Goal: Task Accomplishment & Management: Manage account settings

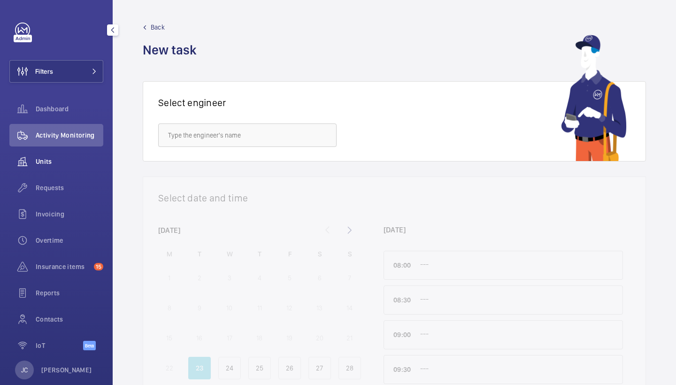
click at [63, 163] on span "Units" at bounding box center [70, 161] width 68 height 9
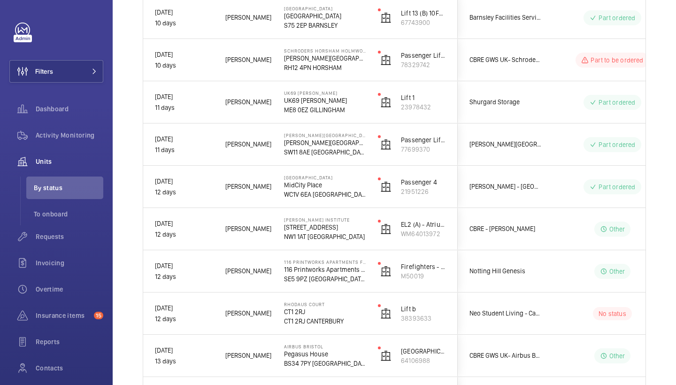
scroll to position [2507, 0]
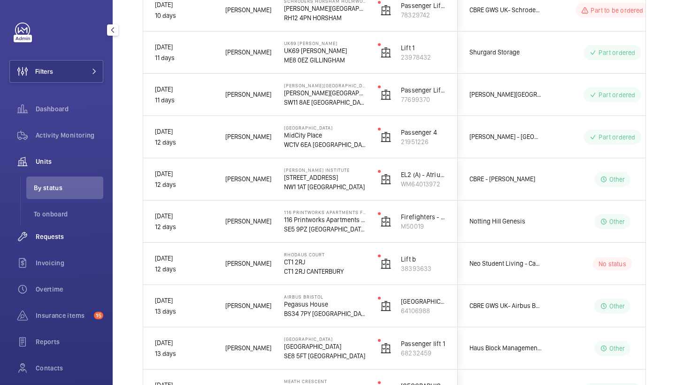
click at [56, 234] on span "Requests" at bounding box center [70, 236] width 68 height 9
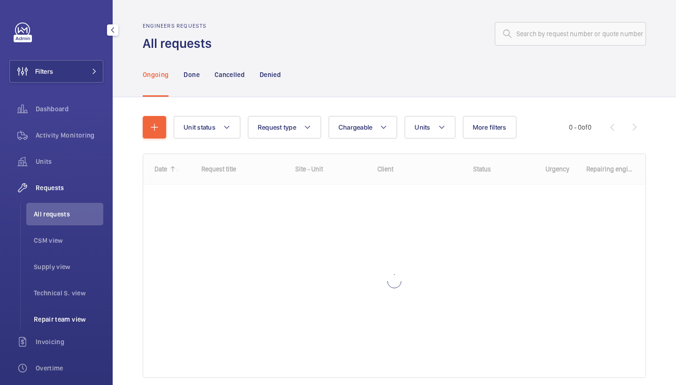
click at [63, 324] on li "Repair team view" at bounding box center [64, 319] width 77 height 23
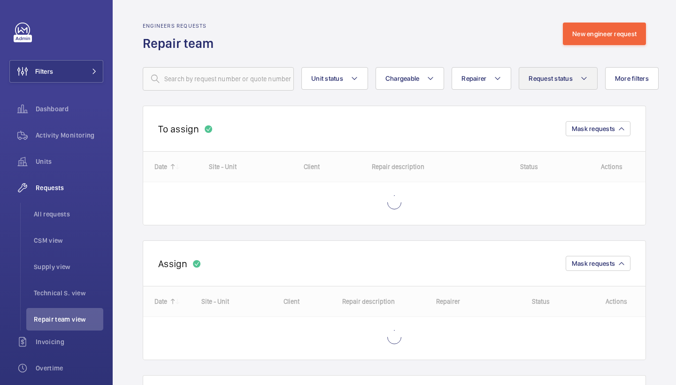
click at [556, 76] on span "Request status" at bounding box center [551, 79] width 44 height 8
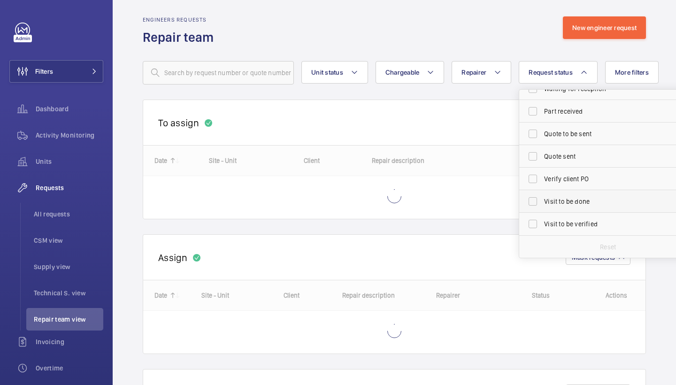
scroll to position [125, 0]
click at [578, 200] on span "Visit to be done" at bounding box center [608, 201] width 129 height 9
click at [542, 200] on input "Visit to be done" at bounding box center [532, 201] width 19 height 19
checkbox input "true"
click at [561, 111] on span "Part received" at bounding box center [608, 111] width 129 height 9
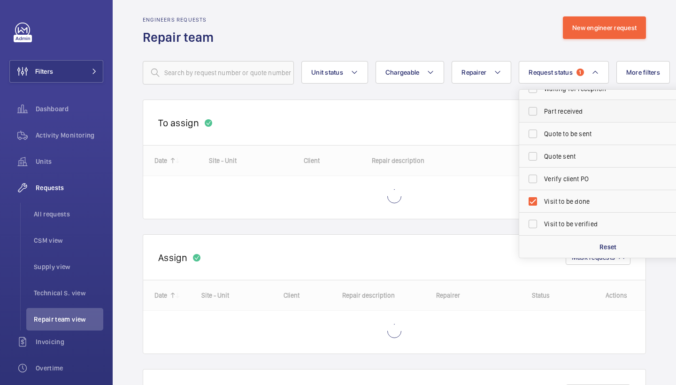
click at [542, 111] on input "Part received" at bounding box center [532, 111] width 19 height 19
checkbox input "true"
click at [470, 8] on wm-front-repair-requests-repair-team-view "Engineers requests Repair team New engineer request Unit status Chargeable Repa…" at bounding box center [394, 252] width 563 height 517
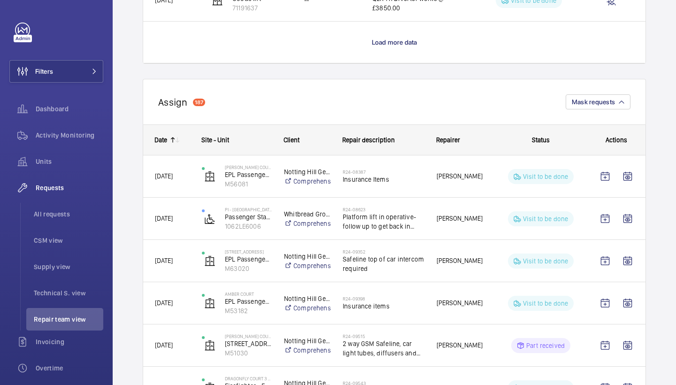
scroll to position [996, 0]
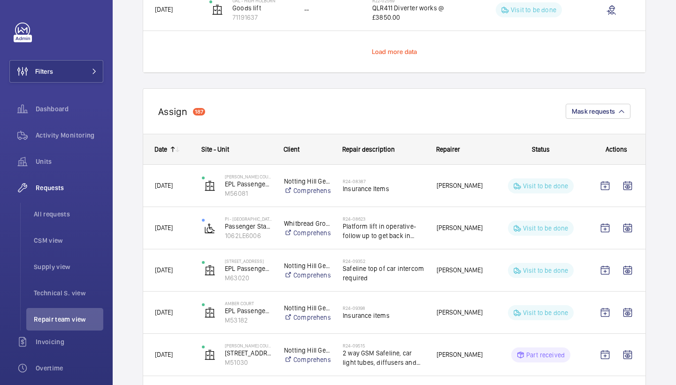
click at [395, 51] on span "Load more data" at bounding box center [395, 52] width 46 height 8
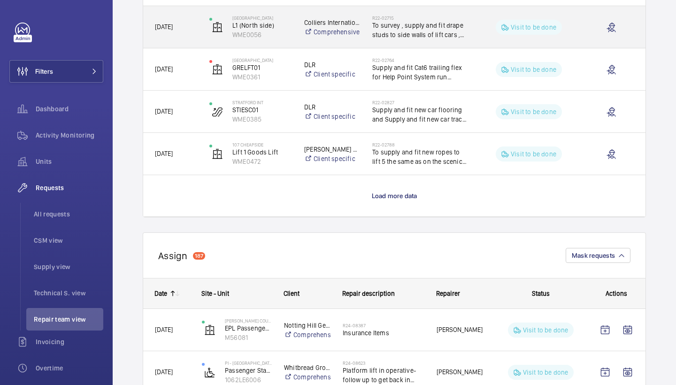
scroll to position [1700, 0]
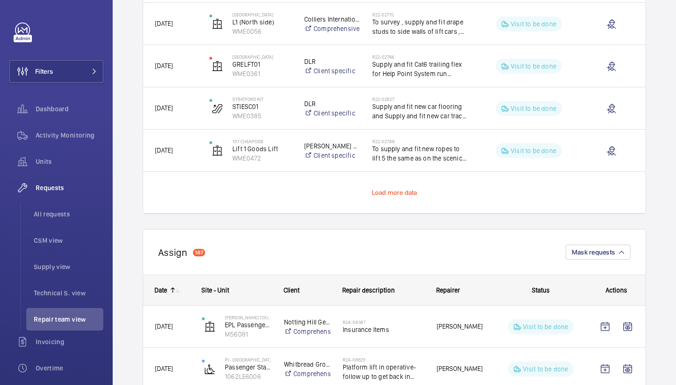
click at [389, 194] on span "Load more data" at bounding box center [395, 193] width 46 height 8
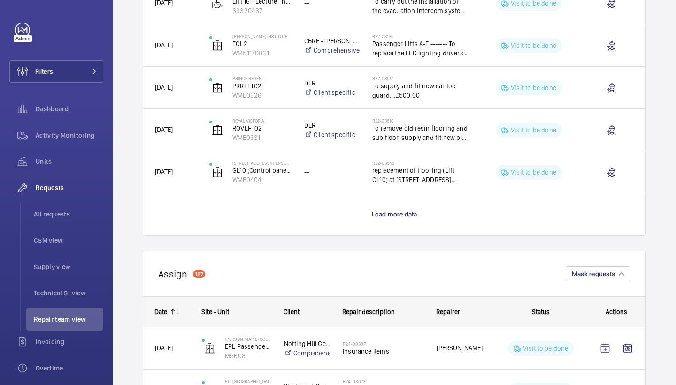
scroll to position [2525, 0]
click at [384, 217] on p "Load more data" at bounding box center [395, 212] width 46 height 9
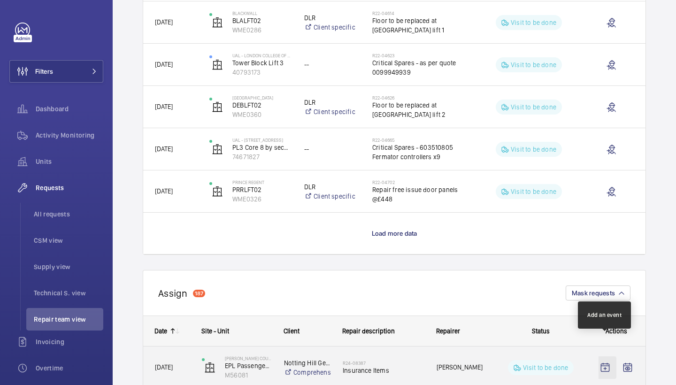
scroll to position [3350, 0]
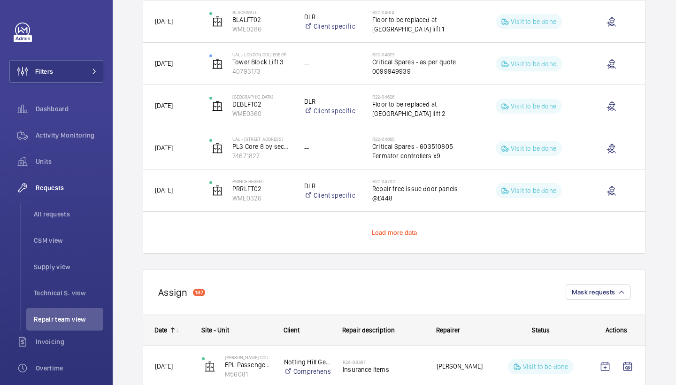
click at [400, 230] on span "Load more data" at bounding box center [395, 233] width 46 height 8
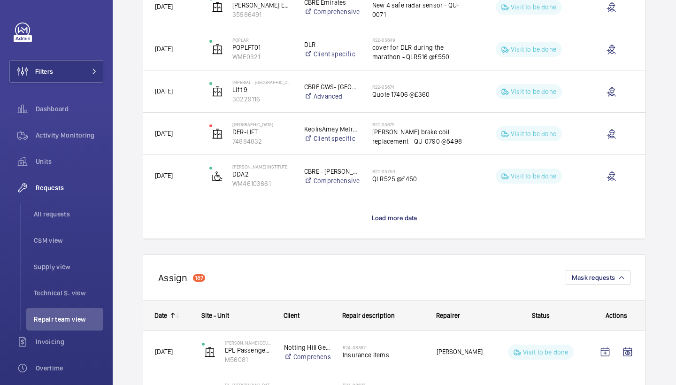
scroll to position [4213, 0]
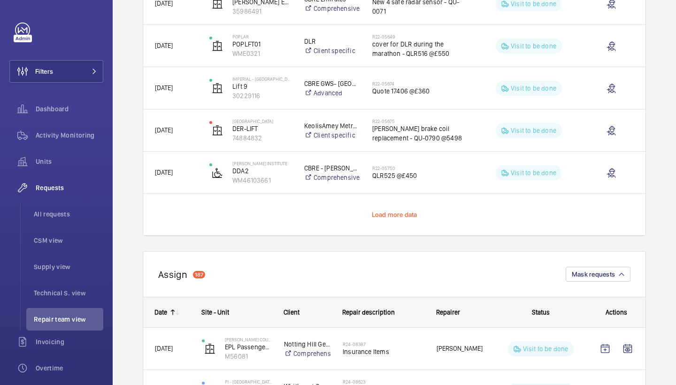
click at [394, 213] on span "Load more data" at bounding box center [395, 215] width 46 height 8
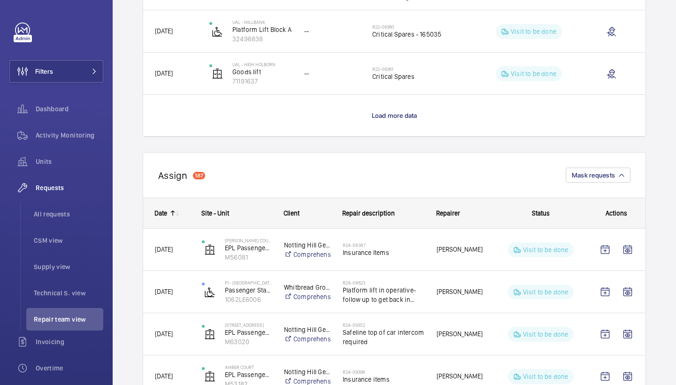
scroll to position [5200, 0]
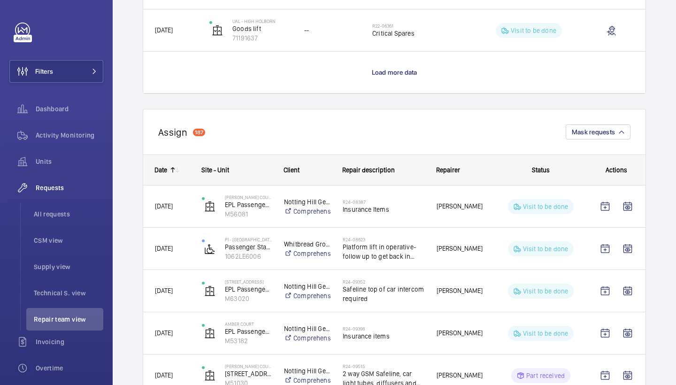
click at [403, 77] on p "Load more data" at bounding box center [395, 72] width 46 height 9
click at [405, 71] on wm-front-load-more-cell "Press SPACE to select this row." at bounding box center [394, 72] width 502 height 41
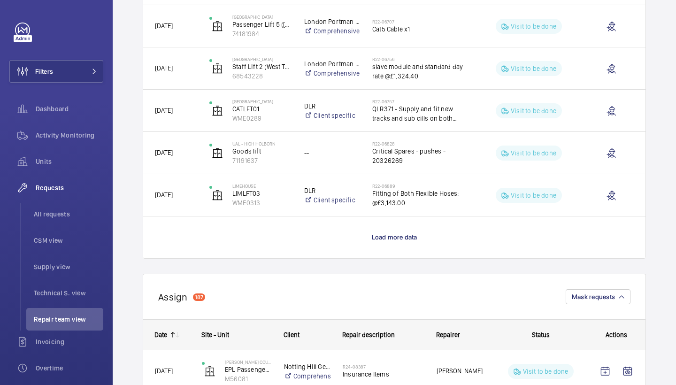
scroll to position [5881, 0]
click at [393, 238] on span "Load more data" at bounding box center [395, 237] width 46 height 8
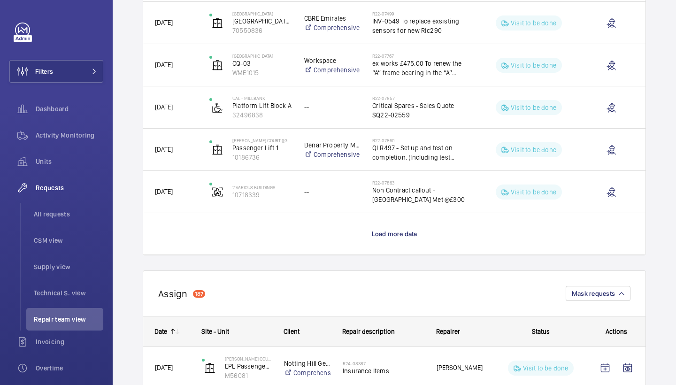
scroll to position [6776, 0]
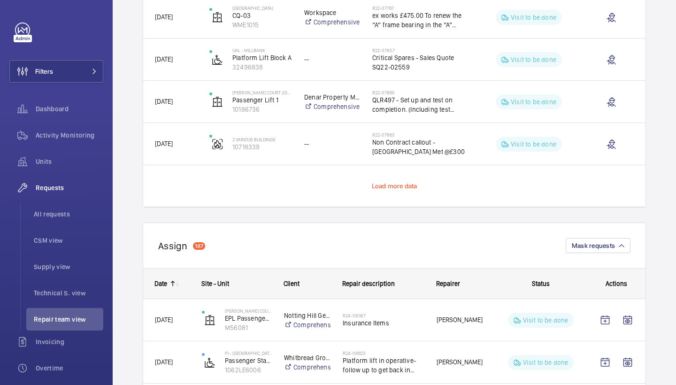
click at [398, 184] on span "Load more data" at bounding box center [395, 186] width 46 height 8
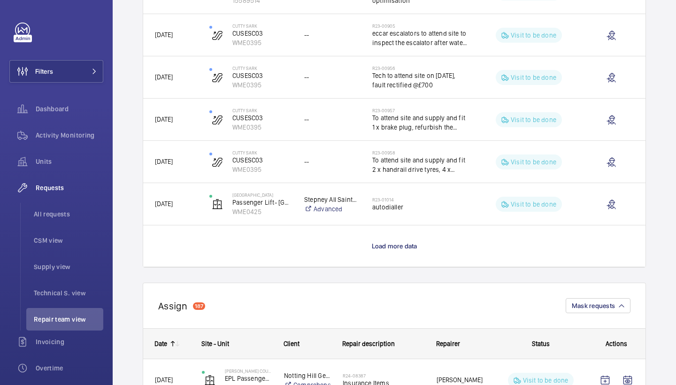
scroll to position [7563, 0]
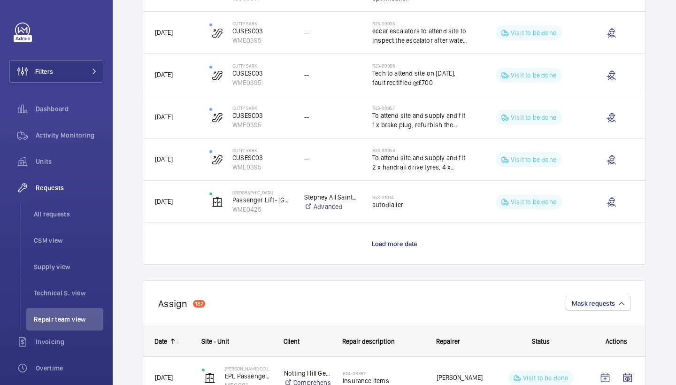
click at [384, 239] on p "Load more data" at bounding box center [395, 243] width 46 height 9
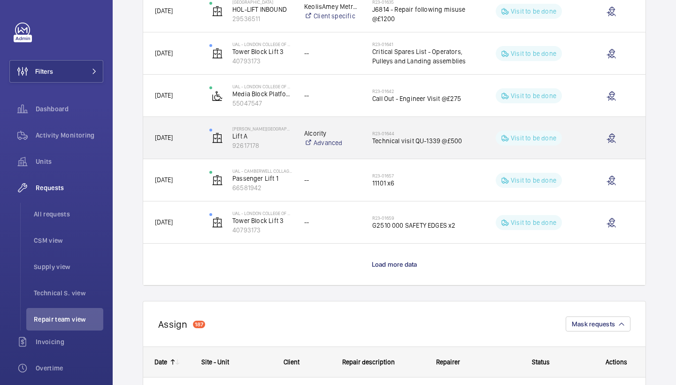
scroll to position [8391, 0]
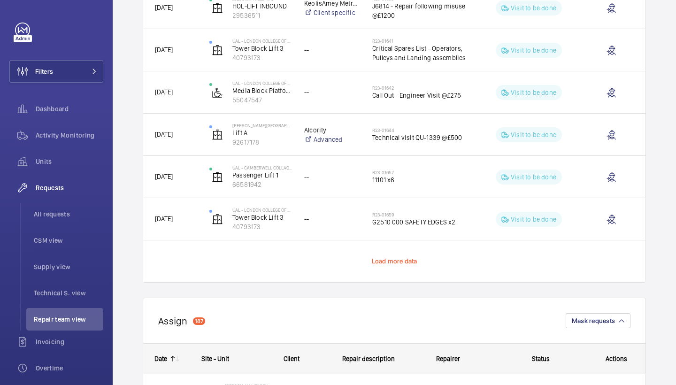
click at [399, 264] on span "Load more data" at bounding box center [395, 261] width 46 height 8
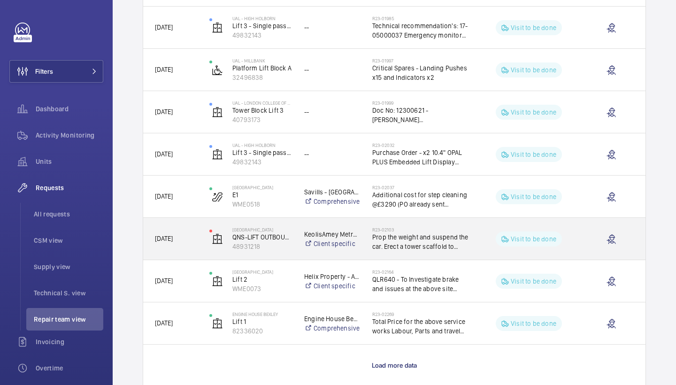
scroll to position [9255, 0]
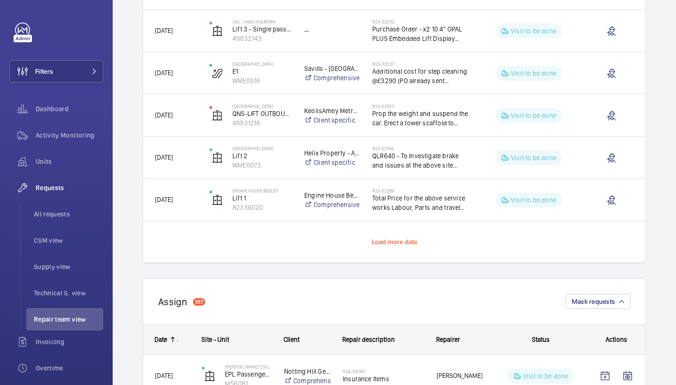
click at [391, 244] on span "Load more data" at bounding box center [395, 242] width 46 height 8
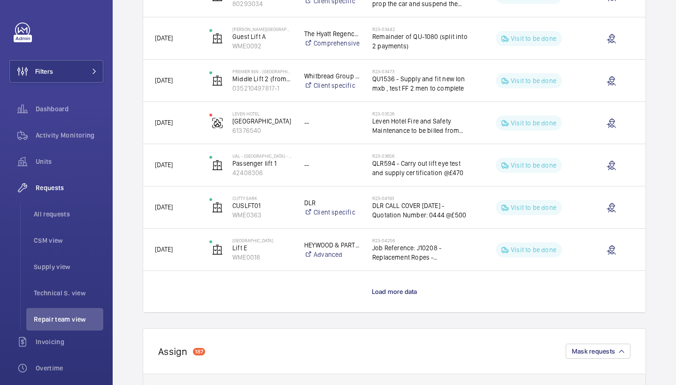
scroll to position [10101, 0]
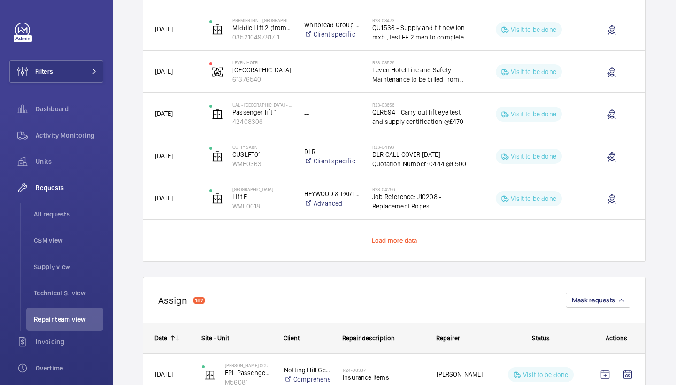
click at [391, 242] on span "Load more data" at bounding box center [395, 241] width 46 height 8
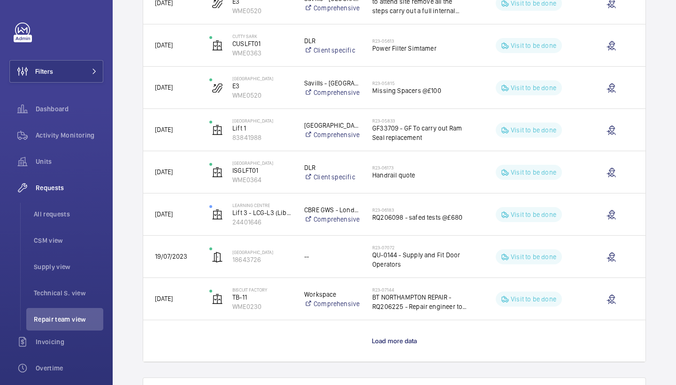
scroll to position [10935, 0]
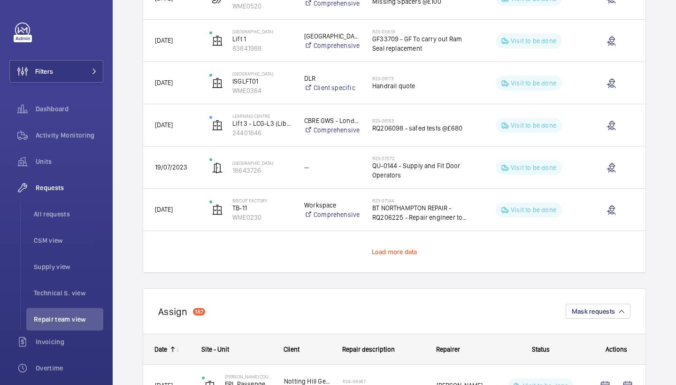
click at [398, 251] on span "Load more data" at bounding box center [395, 252] width 46 height 8
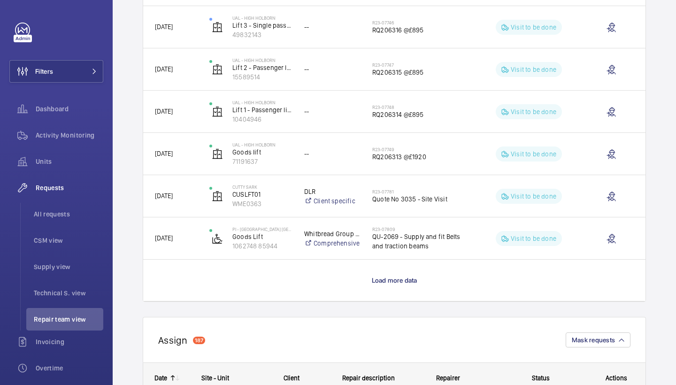
scroll to position [11770, 0]
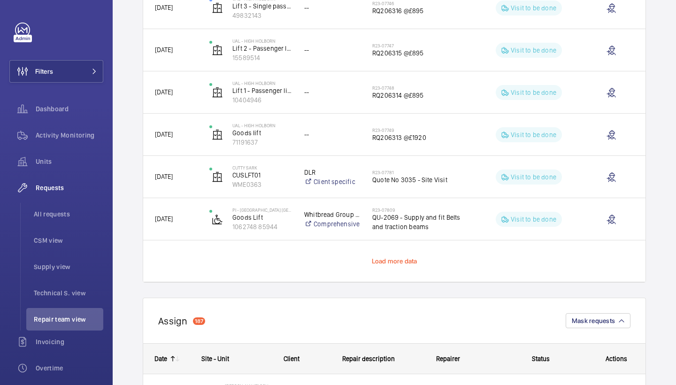
click at [394, 264] on span "Load more data" at bounding box center [395, 261] width 46 height 8
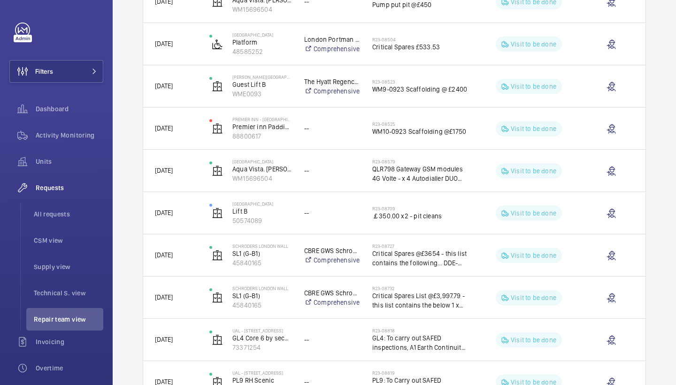
scroll to position [12595, 0]
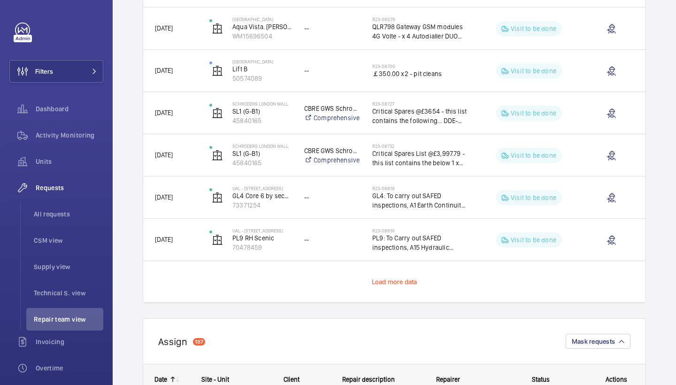
click at [388, 281] on span "Load more data" at bounding box center [395, 282] width 46 height 8
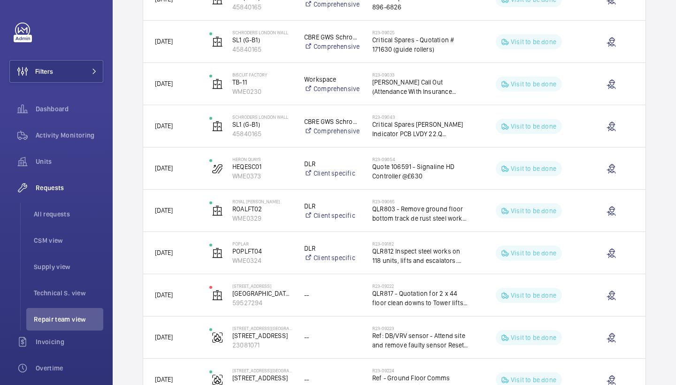
scroll to position [13461, 0]
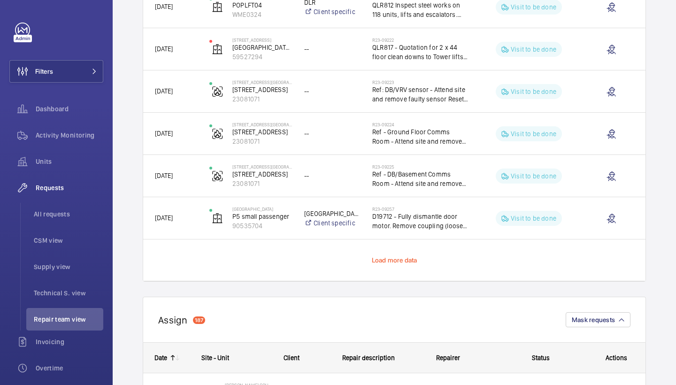
click at [383, 258] on span "Load more data" at bounding box center [395, 260] width 46 height 8
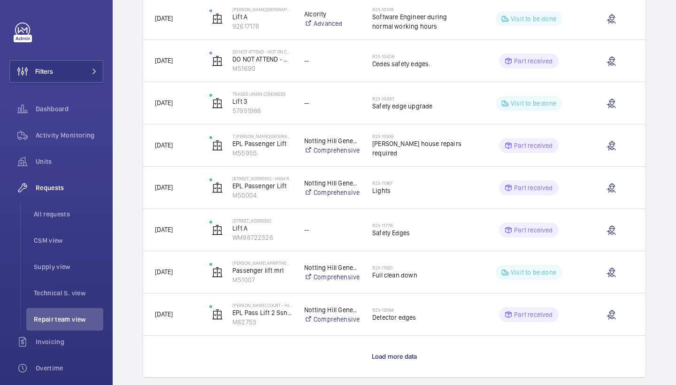
scroll to position [14308, 0]
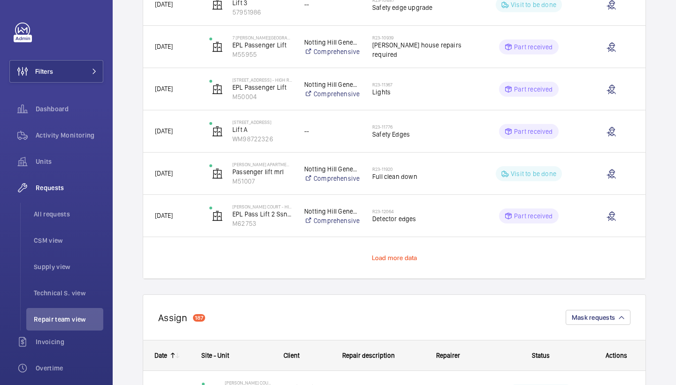
click at [376, 257] on span "Load more data" at bounding box center [395, 258] width 46 height 8
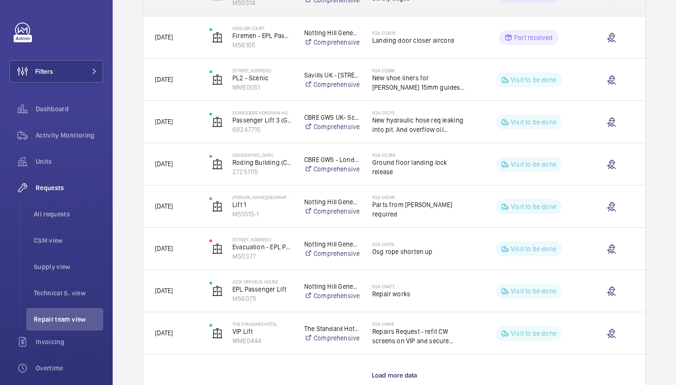
scroll to position [15333, 0]
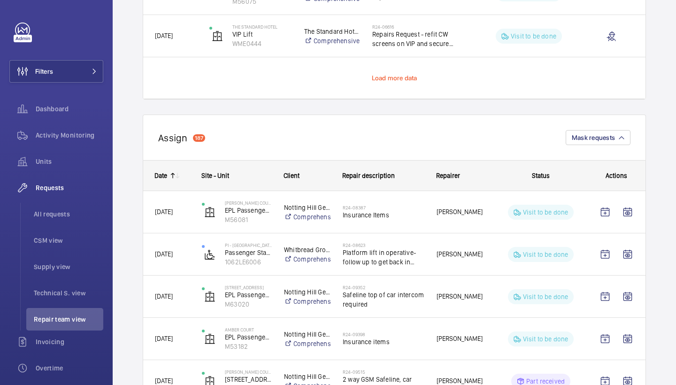
click at [380, 80] on span "Load more data" at bounding box center [395, 78] width 46 height 8
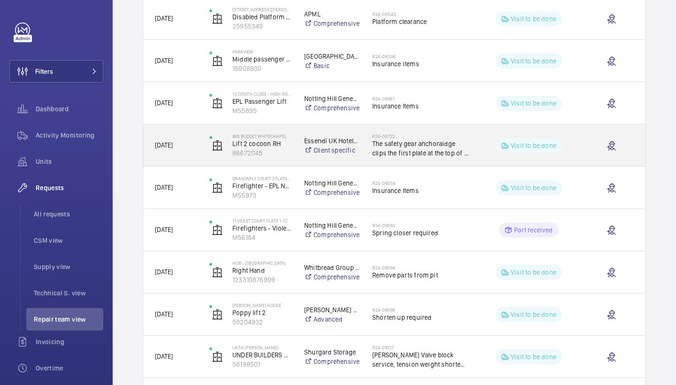
scroll to position [15962, 0]
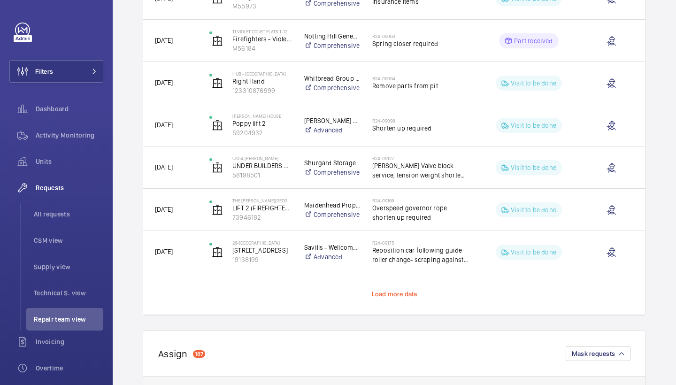
click at [382, 296] on span "Load more data" at bounding box center [395, 294] width 46 height 8
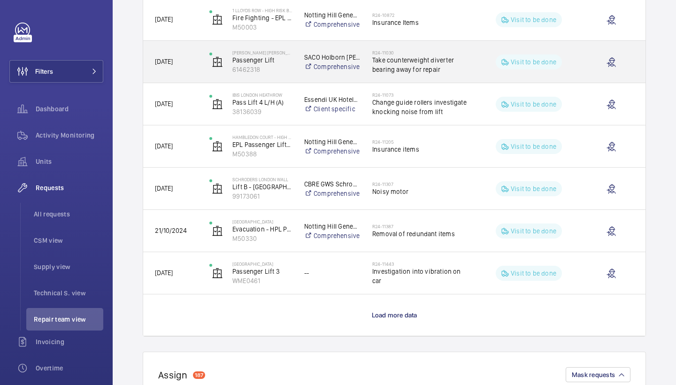
scroll to position [16956, 0]
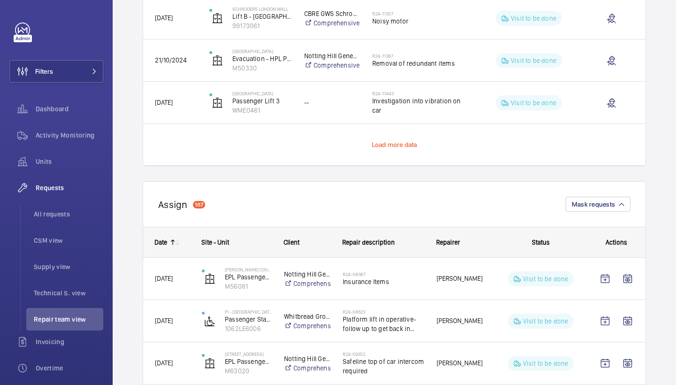
click at [390, 143] on span "Load more data" at bounding box center [395, 145] width 46 height 8
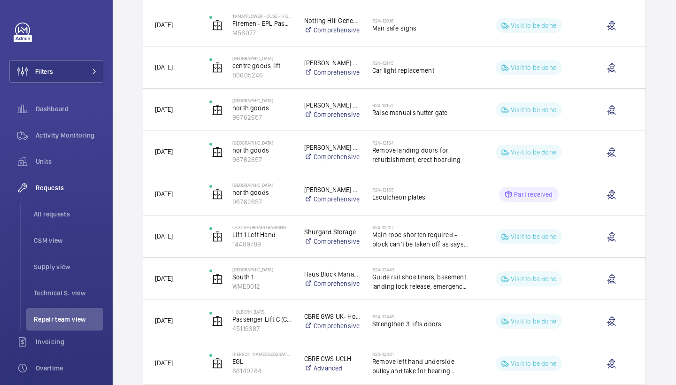
scroll to position [17751, 0]
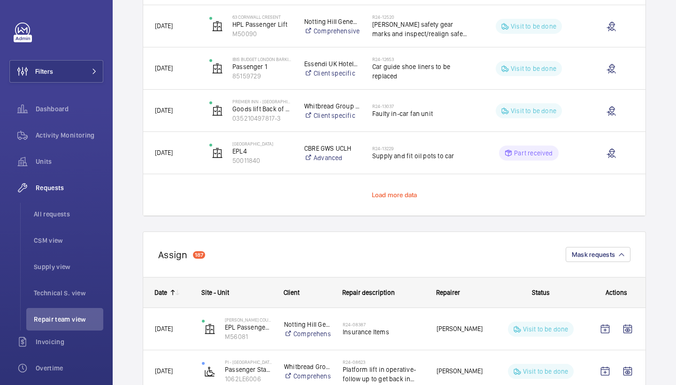
click at [403, 196] on span "Load more data" at bounding box center [395, 195] width 46 height 8
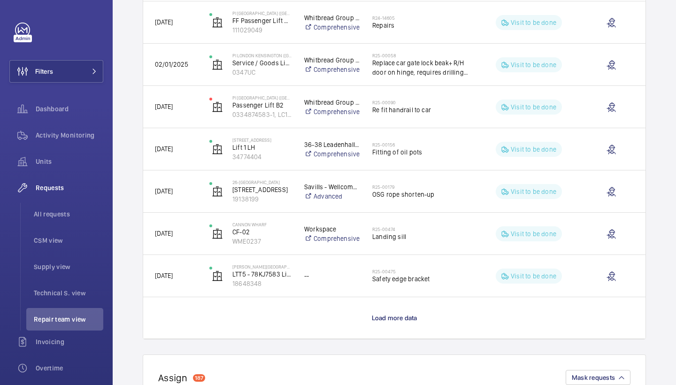
scroll to position [18532, 0]
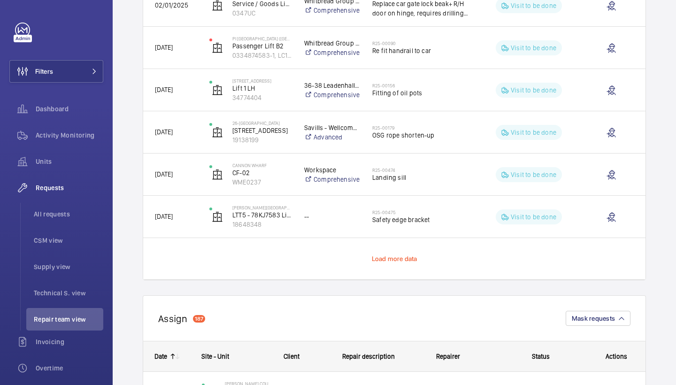
click at [391, 259] on span "Load more data" at bounding box center [395, 259] width 46 height 8
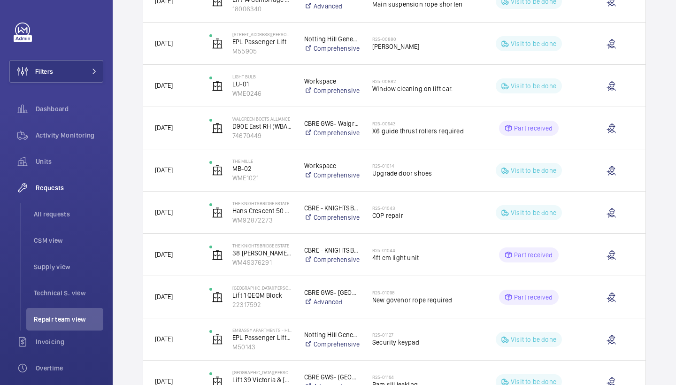
scroll to position [19357, 0]
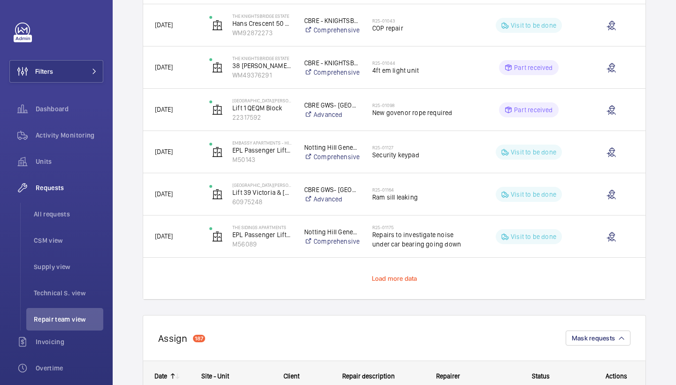
click at [410, 279] on span "Load more data" at bounding box center [395, 279] width 46 height 8
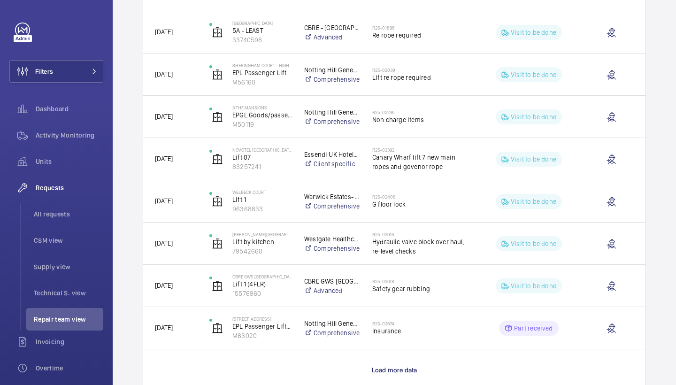
scroll to position [20195, 0]
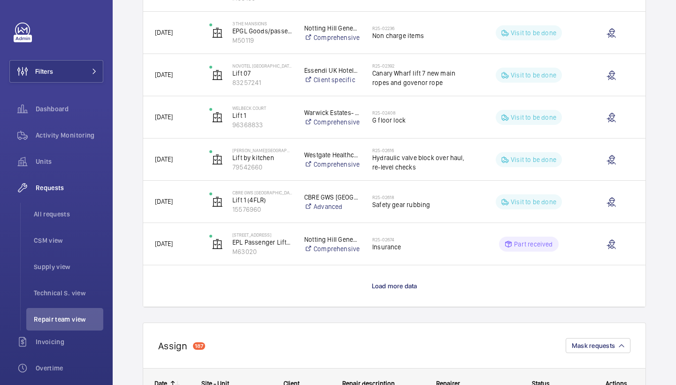
click at [384, 281] on wm-front-load-more-cell "Load more data" at bounding box center [394, 285] width 502 height 41
click at [385, 284] on span "Load more data" at bounding box center [395, 286] width 46 height 8
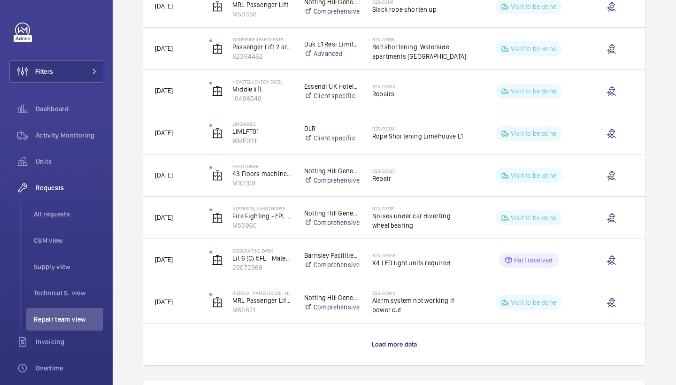
scroll to position [21054, 0]
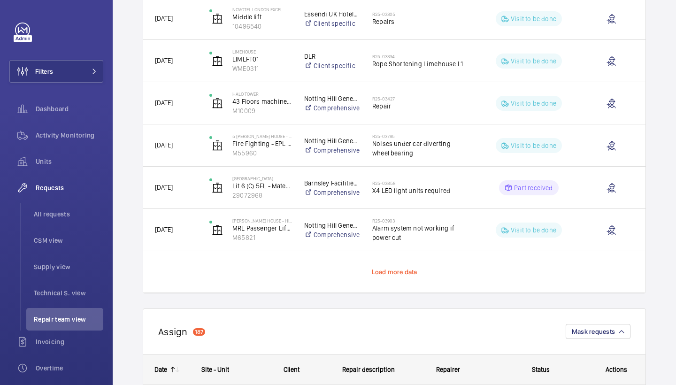
click at [385, 272] on span "Load more data" at bounding box center [395, 272] width 46 height 8
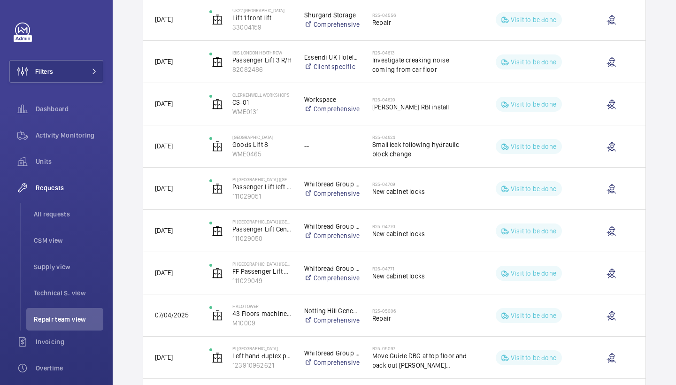
scroll to position [21901, 0]
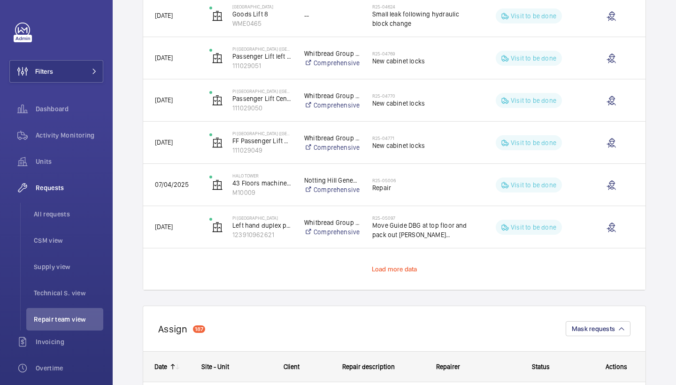
click at [376, 269] on span "Load more data" at bounding box center [395, 269] width 46 height 8
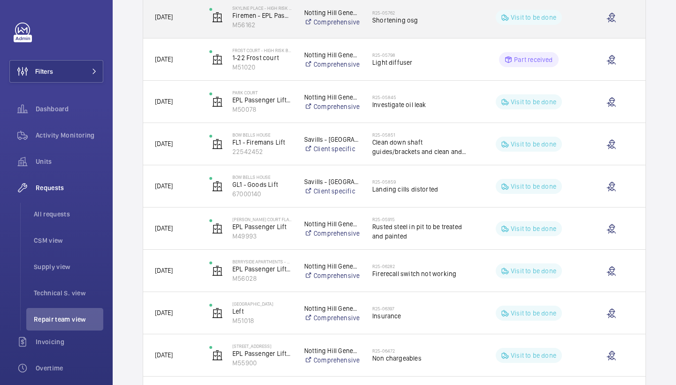
scroll to position [22699, 0]
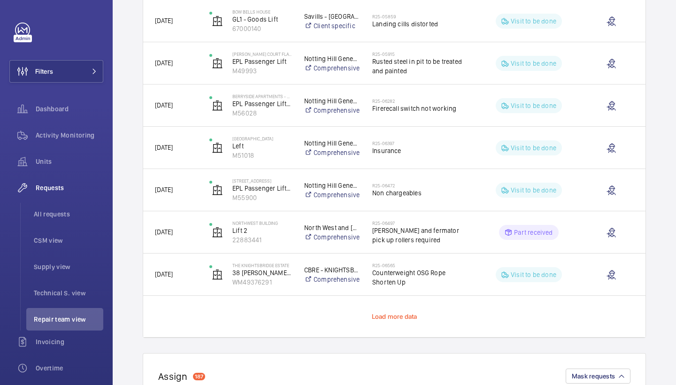
click at [395, 317] on span "Load more data" at bounding box center [395, 317] width 46 height 8
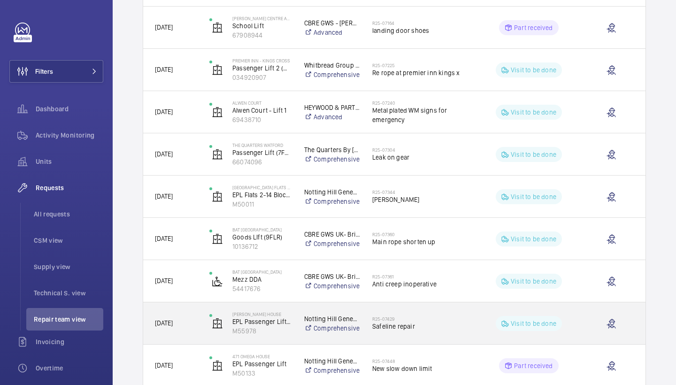
scroll to position [23515, 0]
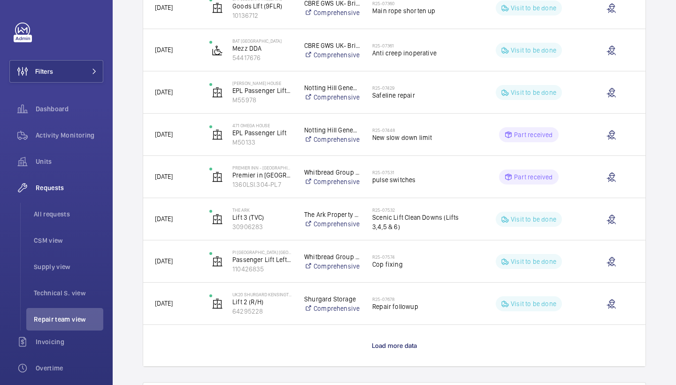
click at [402, 349] on p "Load more data" at bounding box center [395, 345] width 46 height 9
click at [402, 345] on wm-front-load-more-cell "Press SPACE to select this row." at bounding box center [394, 345] width 502 height 41
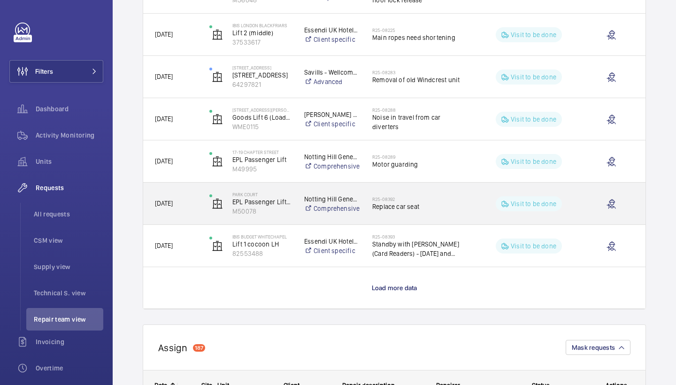
scroll to position [24450, 0]
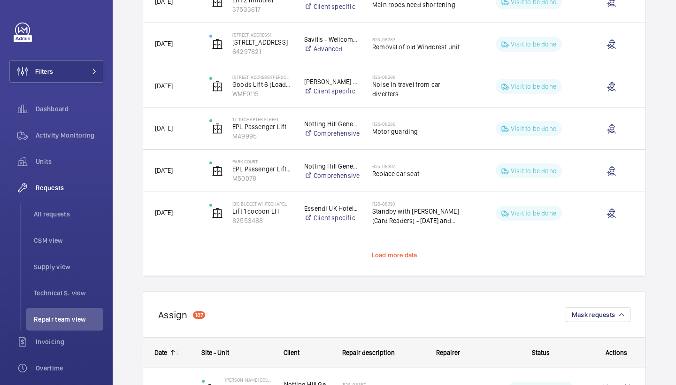
click at [388, 254] on span "Load more data" at bounding box center [395, 255] width 46 height 8
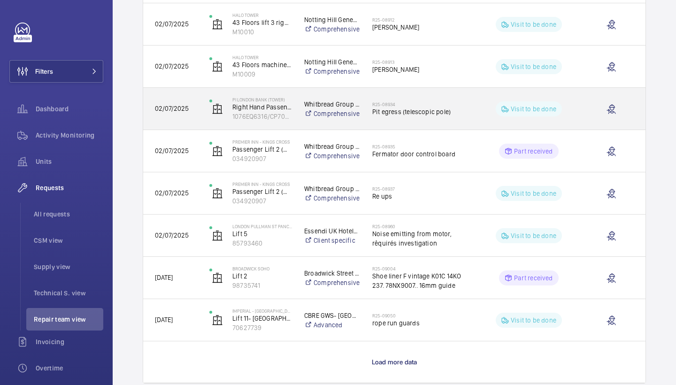
scroll to position [25188, 0]
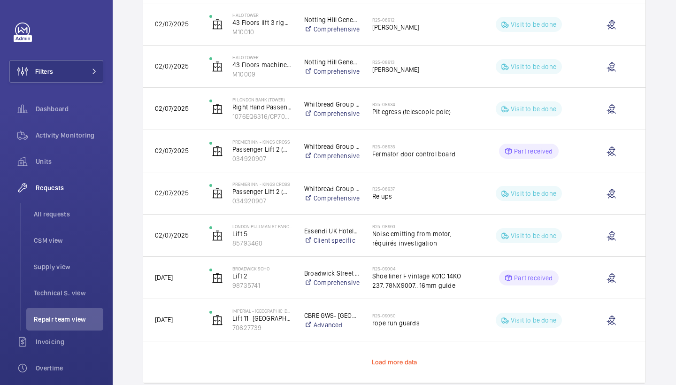
click at [409, 360] on span "Load more data" at bounding box center [395, 362] width 46 height 8
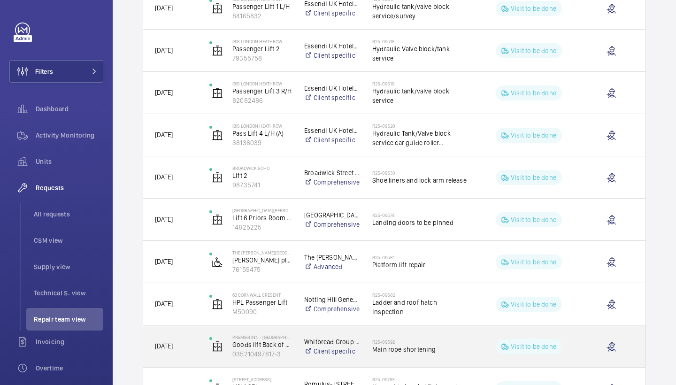
scroll to position [26115, 0]
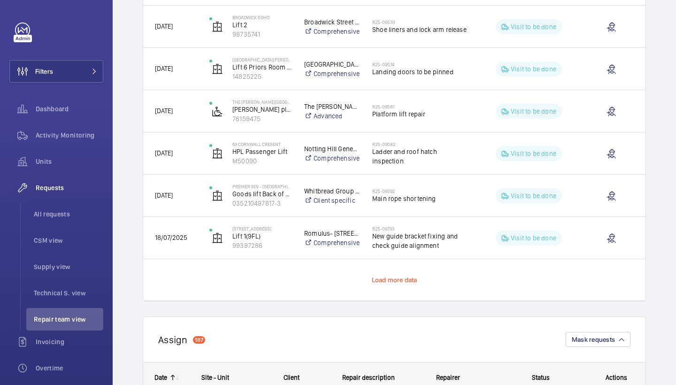
click at [405, 283] on span "Load more data" at bounding box center [395, 280] width 46 height 8
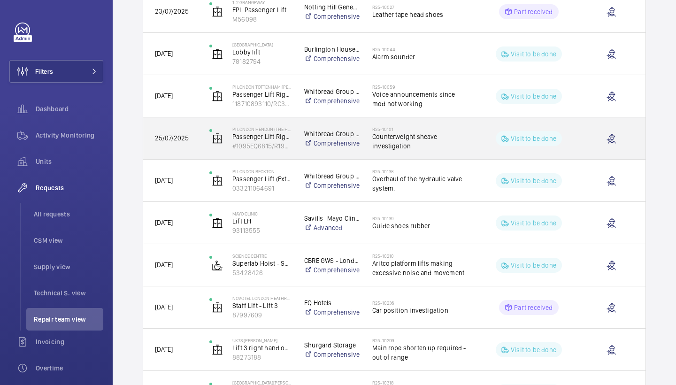
scroll to position [26904, 0]
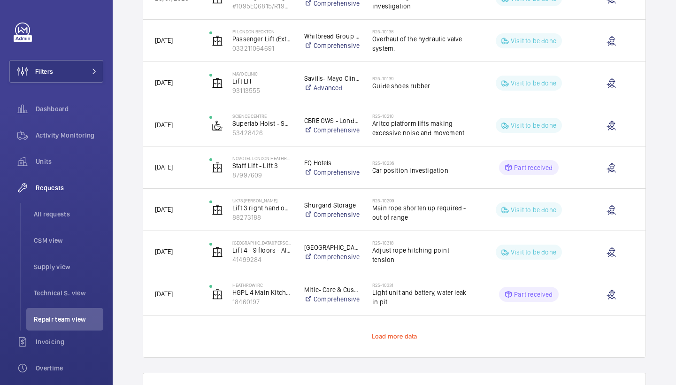
click at [397, 334] on span "Load more data" at bounding box center [395, 336] width 46 height 8
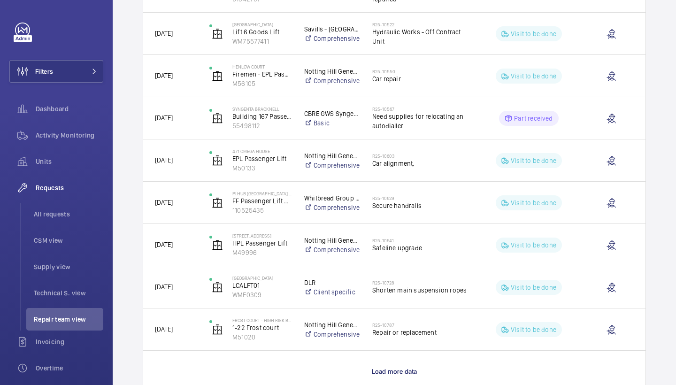
scroll to position [27758, 0]
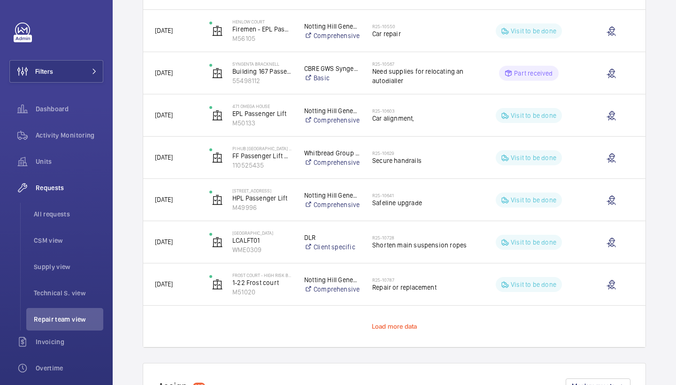
click at [392, 325] on span "Load more data" at bounding box center [395, 326] width 46 height 8
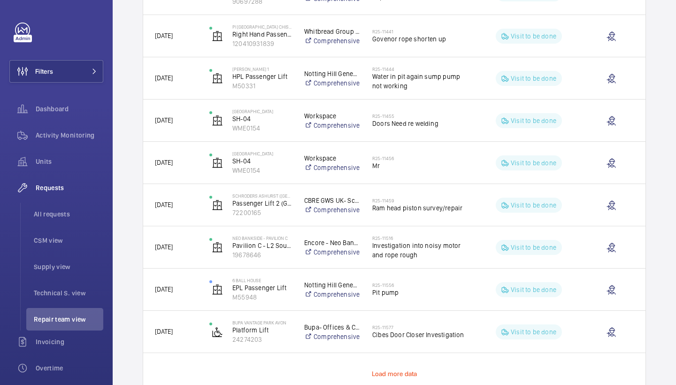
scroll to position [28599, 0]
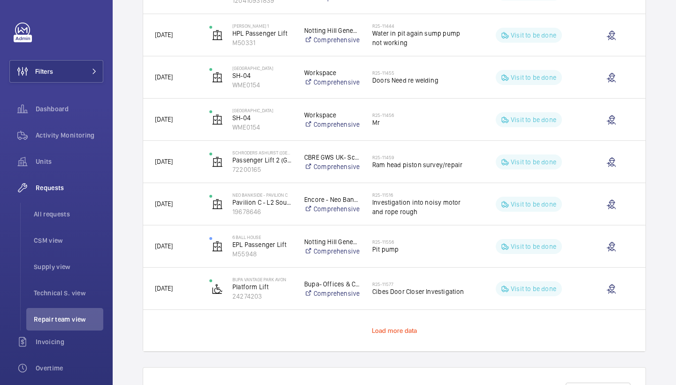
click at [392, 330] on span "Load more data" at bounding box center [395, 331] width 46 height 8
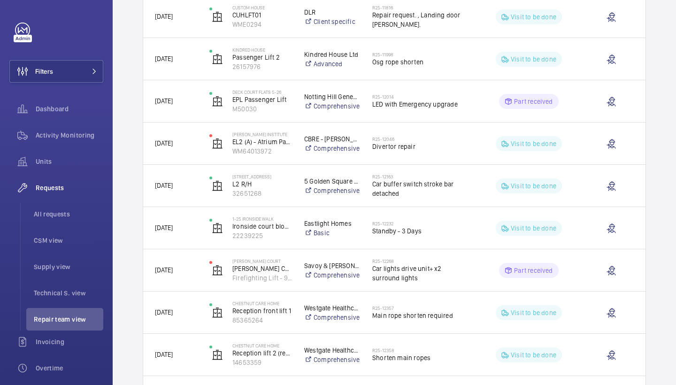
scroll to position [29440, 0]
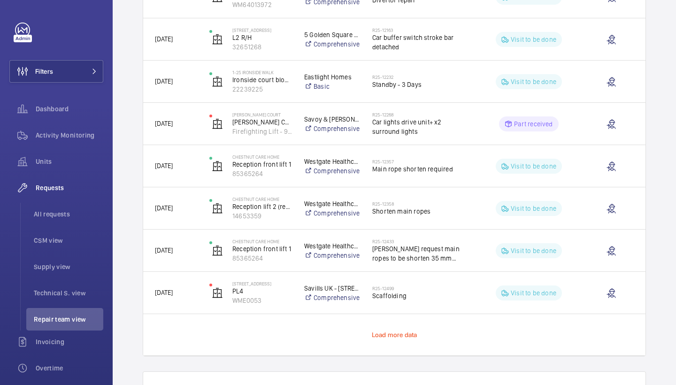
click at [389, 332] on span "Load more data" at bounding box center [395, 335] width 46 height 8
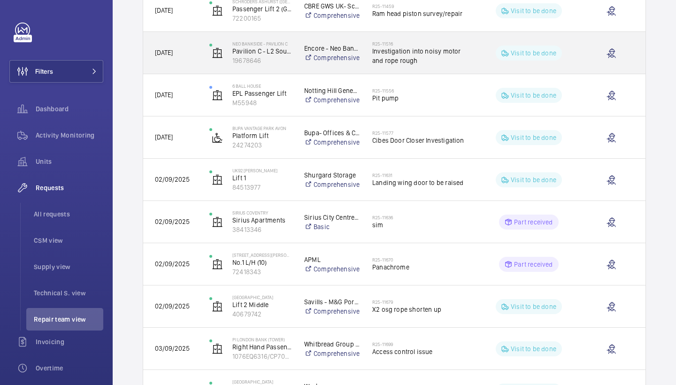
scroll to position [28731, 0]
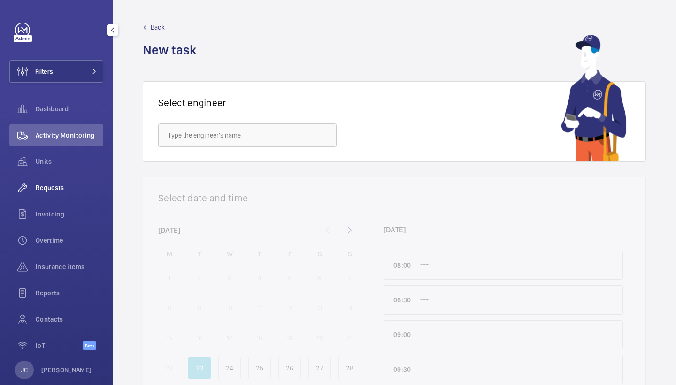
click at [72, 184] on span "Requests" at bounding box center [70, 187] width 68 height 9
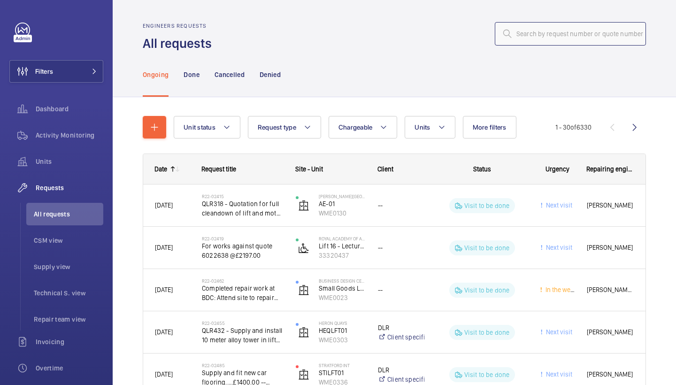
click at [592, 39] on input "text" at bounding box center [570, 33] width 151 height 23
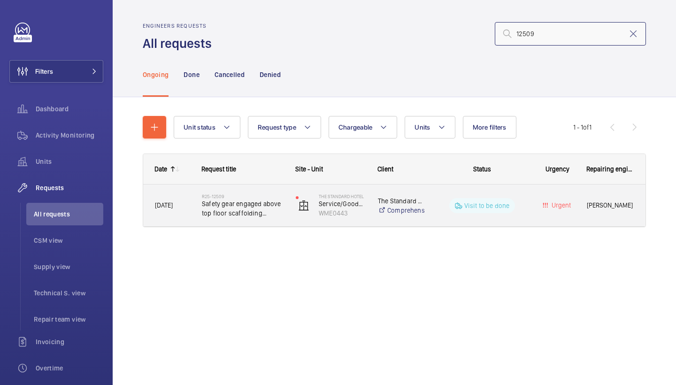
type input "12509"
click at [232, 220] on div "R25-12509 Safety gear engaged above top floor scaffolding required" at bounding box center [237, 205] width 93 height 42
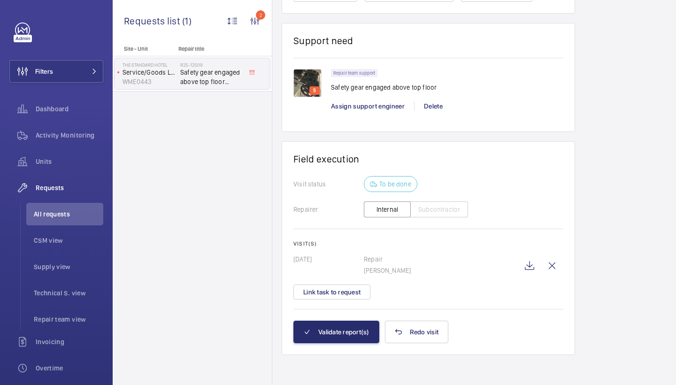
scroll to position [648, 0]
click at [527, 264] on wm-front-icon-button at bounding box center [529, 265] width 23 height 23
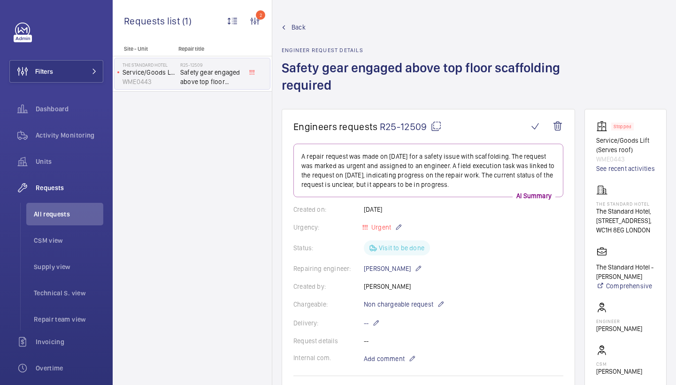
scroll to position [0, 0]
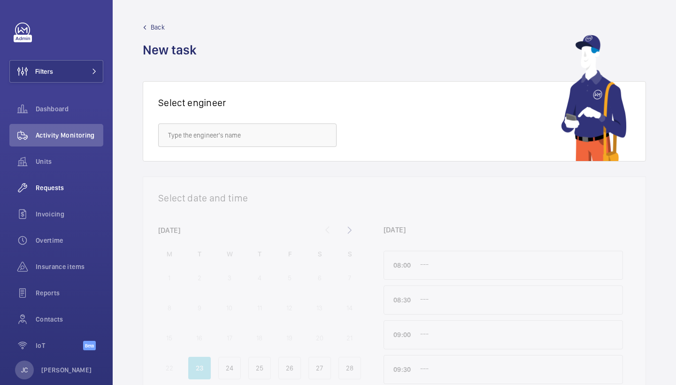
click at [50, 198] on div "Requests" at bounding box center [56, 187] width 94 height 23
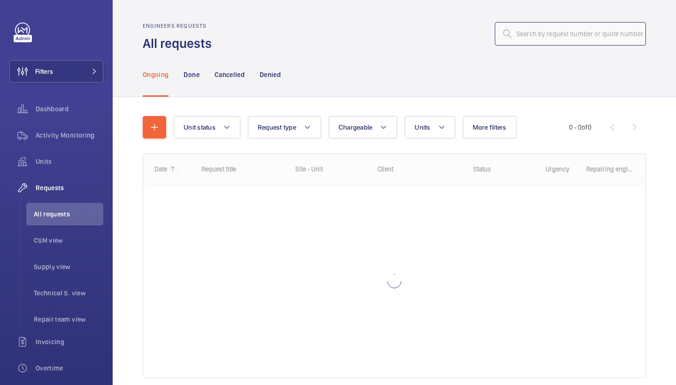
click at [531, 38] on input "text" at bounding box center [570, 33] width 151 height 23
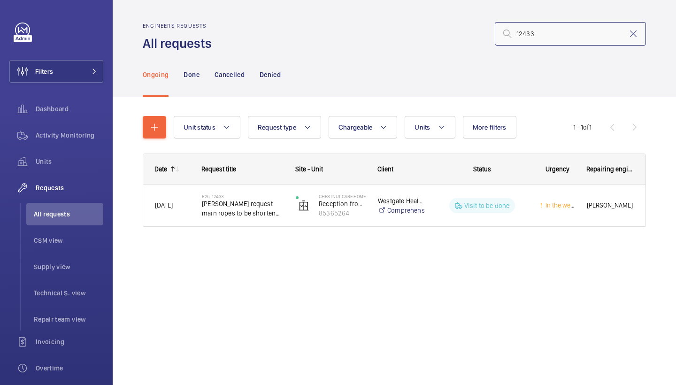
type input "12433"
click at [230, 230] on div "Date Request title Site - Unit Client" at bounding box center [394, 201] width 503 height 96
click at [235, 220] on div "R25-12433 Paul Collyer request main ropes to be shorten 35 mm overruns final li…" at bounding box center [237, 205] width 93 height 42
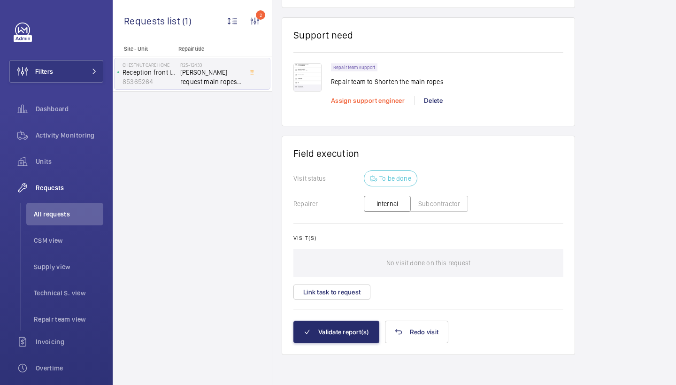
scroll to position [653, 0]
click at [362, 100] on span "Assign support engineer" at bounding box center [368, 101] width 74 height 8
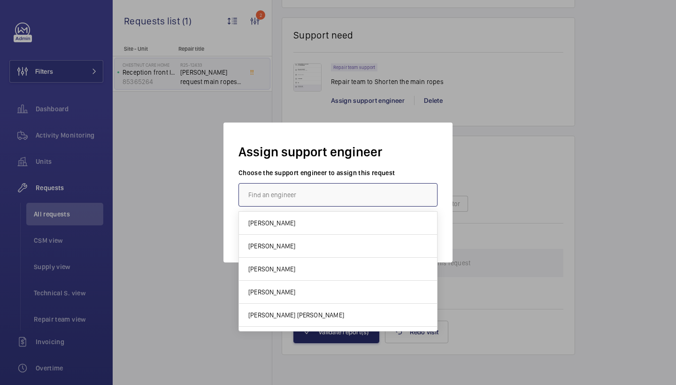
click at [287, 196] on input "text" at bounding box center [337, 194] width 199 height 23
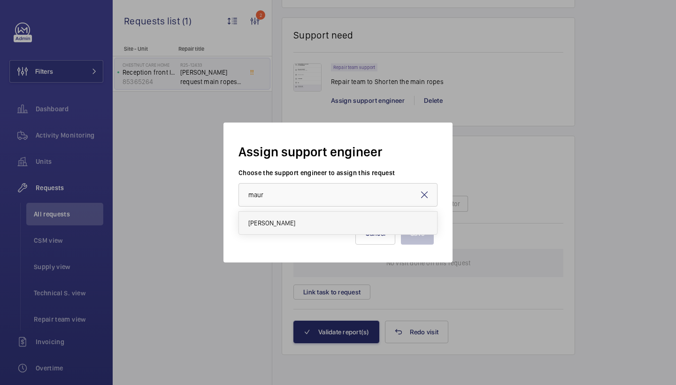
click at [265, 228] on mat-option "Maurice Shanley" at bounding box center [338, 223] width 198 height 23
type input "Maurice Shanley"
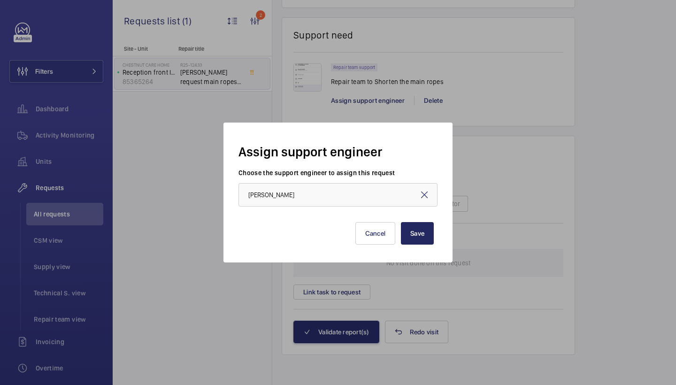
click at [426, 235] on button "Save" at bounding box center [417, 233] width 33 height 23
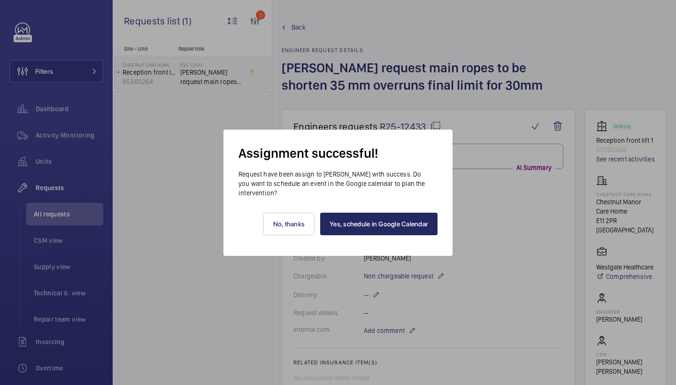
click at [410, 228] on link "Yes, schedule in Google Calendar" at bounding box center [378, 224] width 117 height 23
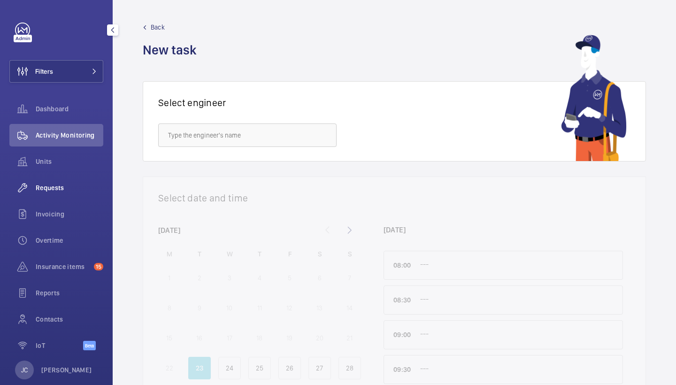
click at [69, 192] on div "Requests" at bounding box center [56, 187] width 94 height 23
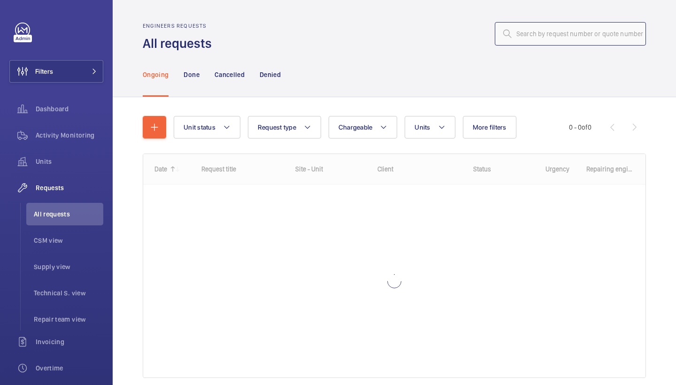
click at [537, 37] on input "text" at bounding box center [570, 33] width 151 height 23
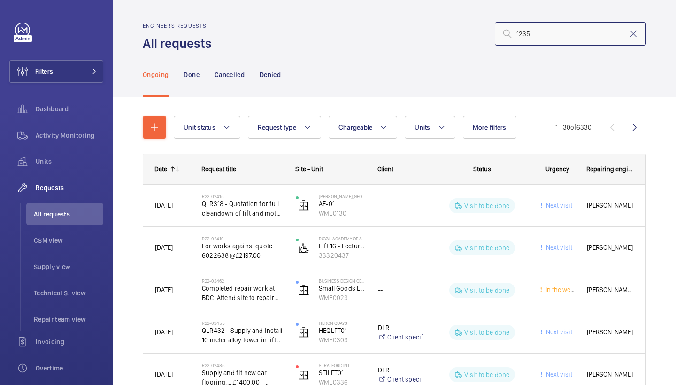
type input "12358"
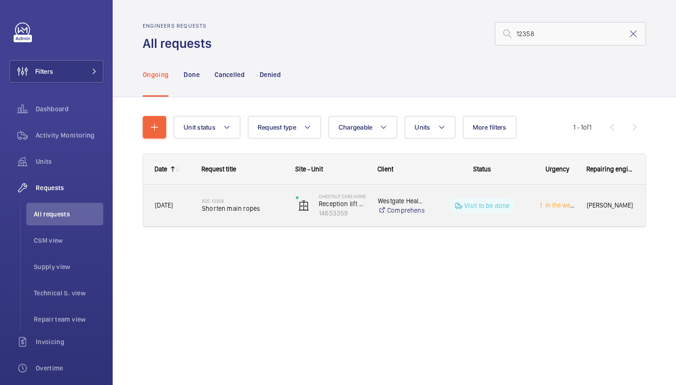
click at [245, 212] on span "Shorten main ropes" at bounding box center [243, 208] width 82 height 9
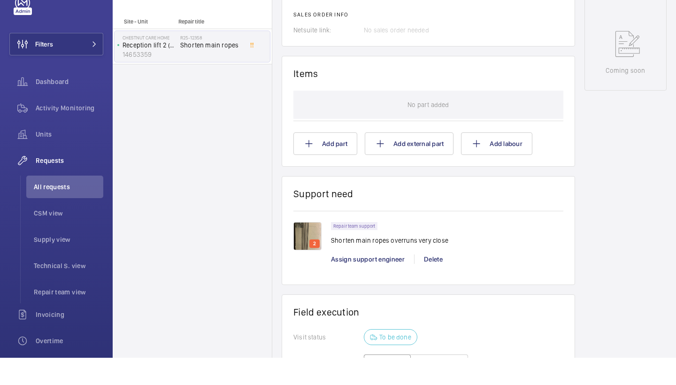
scroll to position [453, 0]
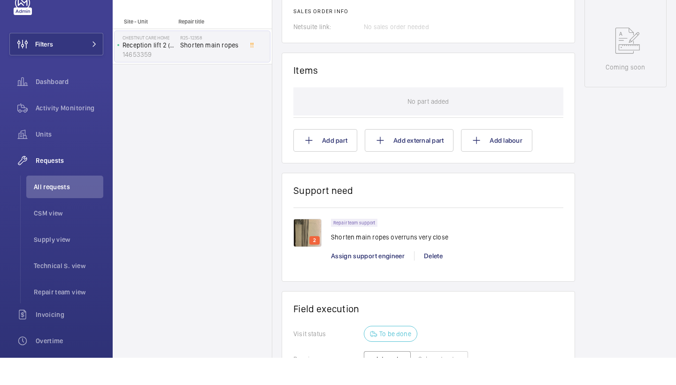
click at [378, 278] on div "Assign support engineer" at bounding box center [372, 282] width 83 height 9
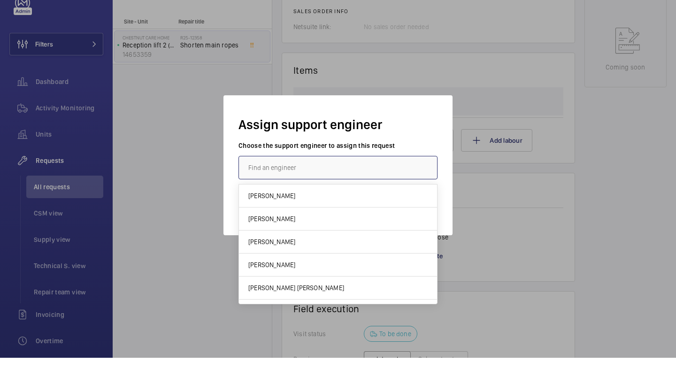
click at [330, 183] on input "text" at bounding box center [337, 194] width 199 height 23
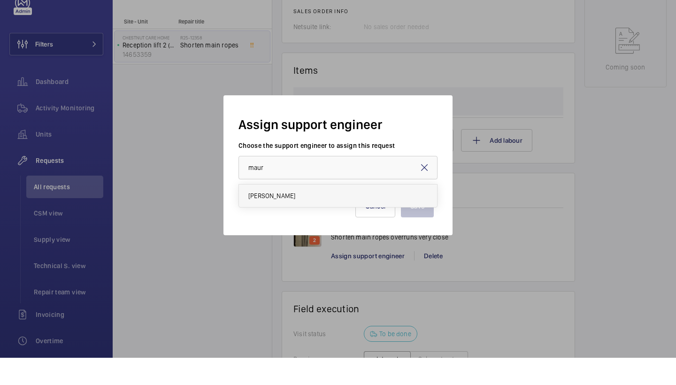
click at [311, 212] on mat-option "[PERSON_NAME]" at bounding box center [338, 223] width 198 height 23
type input "[PERSON_NAME]"
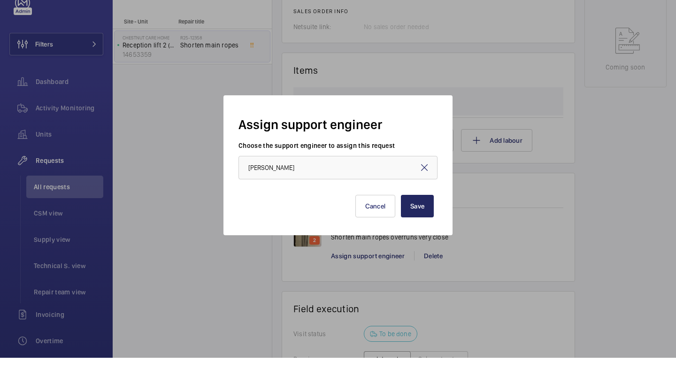
click at [416, 222] on button "Save" at bounding box center [417, 233] width 33 height 23
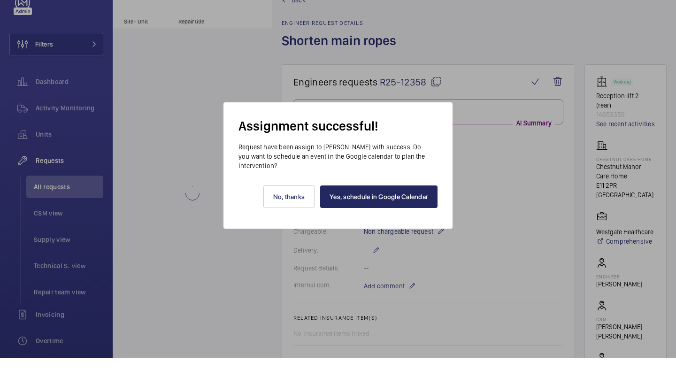
click at [404, 213] on link "Yes, schedule in Google Calendar" at bounding box center [378, 224] width 117 height 23
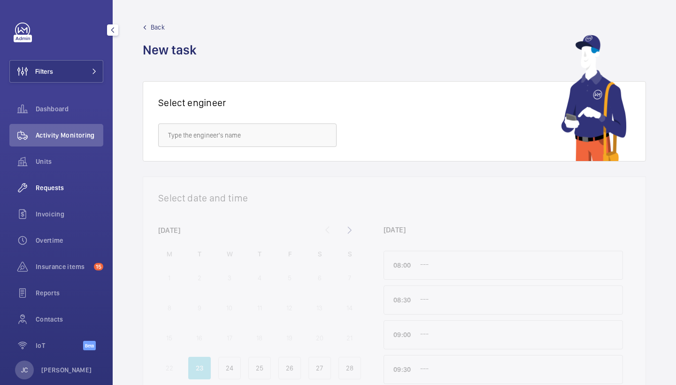
click at [57, 191] on span "Requests" at bounding box center [70, 187] width 68 height 9
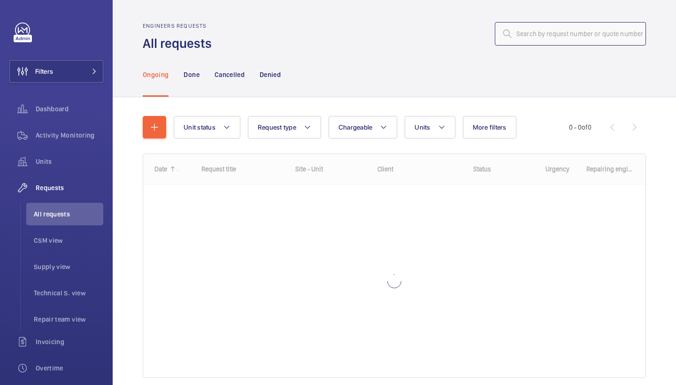
click at [570, 40] on input "text" at bounding box center [570, 33] width 151 height 23
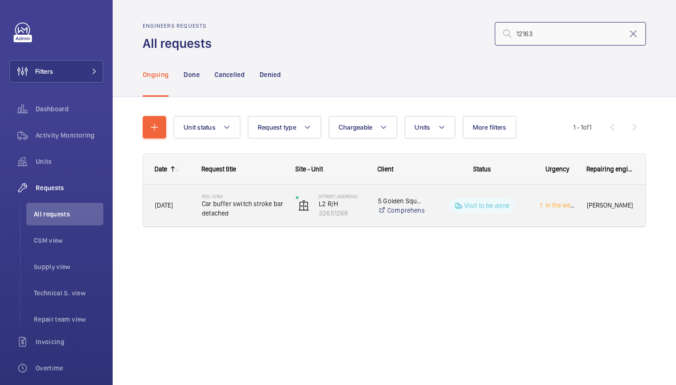
type input "12163"
click at [266, 195] on h2 "R25-12163" at bounding box center [243, 196] width 82 height 6
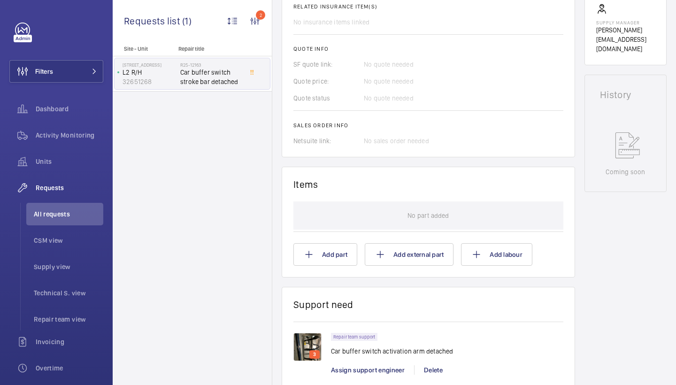
scroll to position [461, 0]
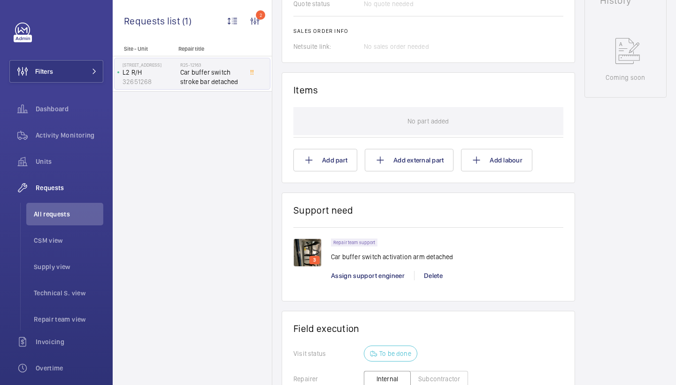
click at [323, 248] on div "3" at bounding box center [312, 259] width 38 height 42
click at [314, 247] on img at bounding box center [307, 252] width 28 height 28
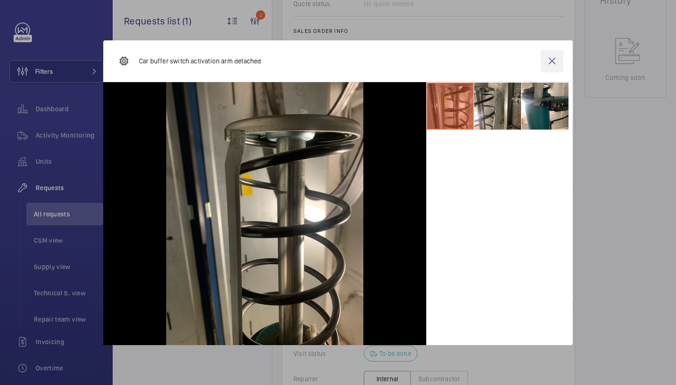
click at [546, 66] on wm-front-icon-button at bounding box center [552, 61] width 23 height 23
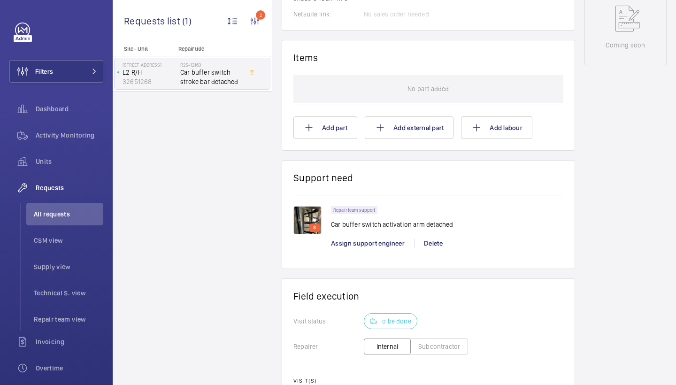
scroll to position [496, 0]
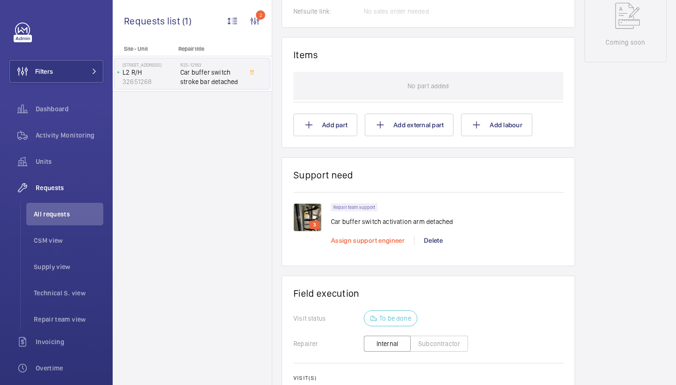
click at [373, 239] on span "Assign support engineer" at bounding box center [368, 241] width 74 height 8
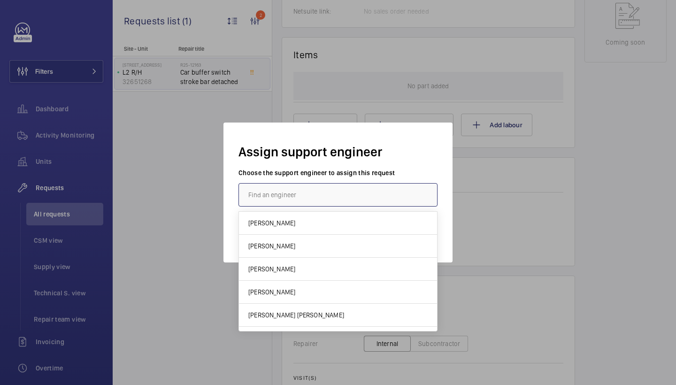
click at [328, 199] on input "text" at bounding box center [337, 194] width 199 height 23
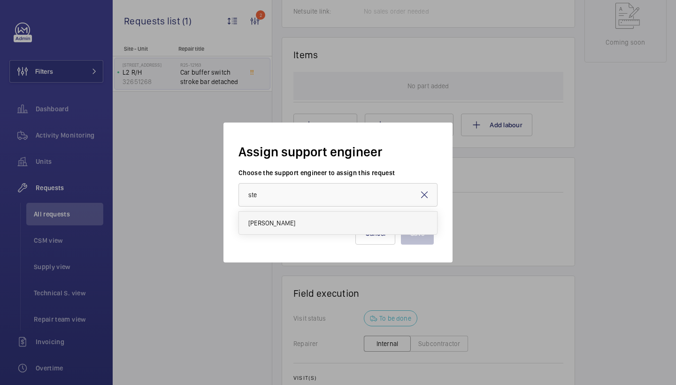
click at [311, 222] on mat-option "Stephen Brine" at bounding box center [338, 223] width 198 height 23
type input "Stephen Brine"
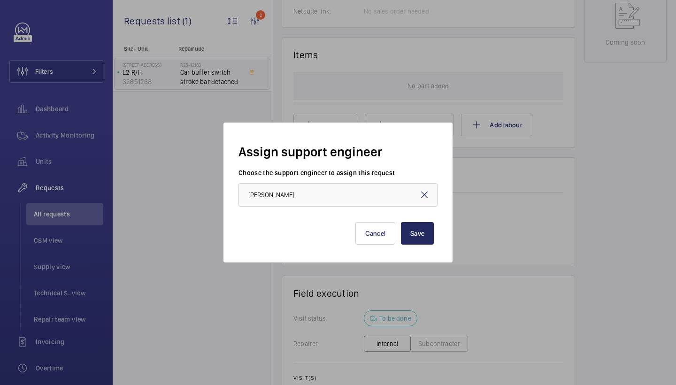
click at [422, 237] on button "Save" at bounding box center [417, 233] width 33 height 23
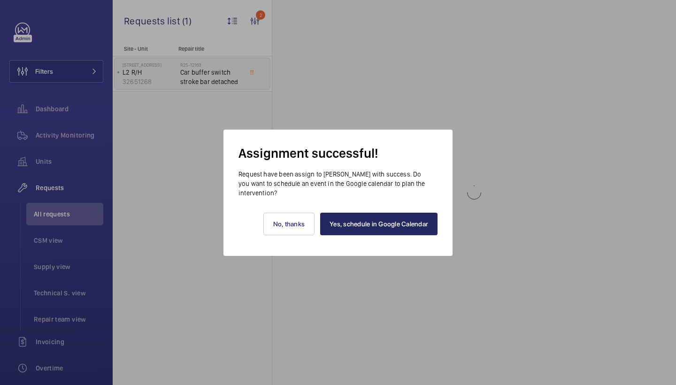
click at [407, 223] on link "Yes, schedule in Google Calendar" at bounding box center [378, 224] width 117 height 23
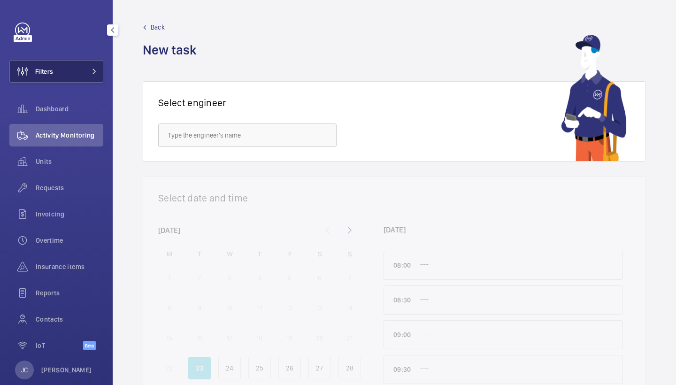
click at [71, 65] on button "Filters" at bounding box center [56, 71] width 94 height 23
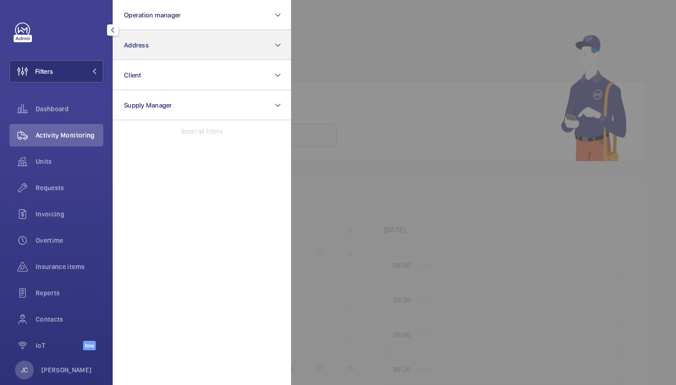
click at [150, 44] on button "Address" at bounding box center [202, 45] width 178 height 30
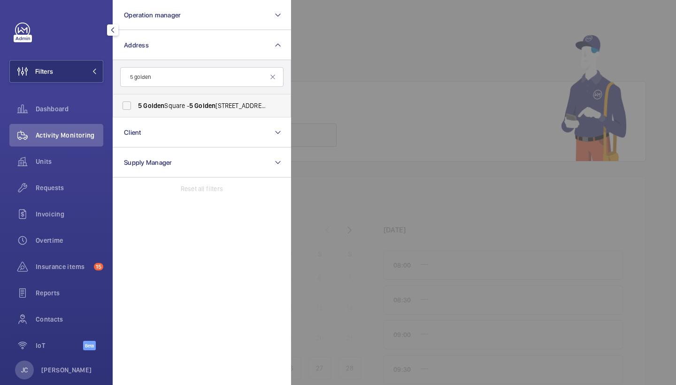
type input "5 golden"
click at [148, 104] on span "Golden" at bounding box center [153, 106] width 21 height 8
click at [136, 104] on input "[STREET_ADDRESS]" at bounding box center [126, 105] width 19 height 19
checkbox input "true"
click at [384, 67] on div at bounding box center [629, 192] width 676 height 385
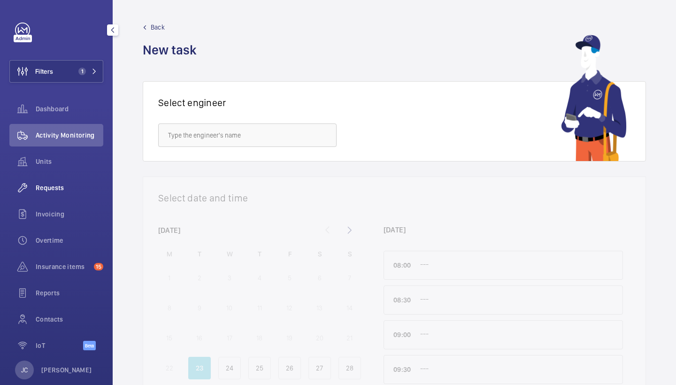
click at [55, 183] on div "Requests" at bounding box center [56, 187] width 94 height 23
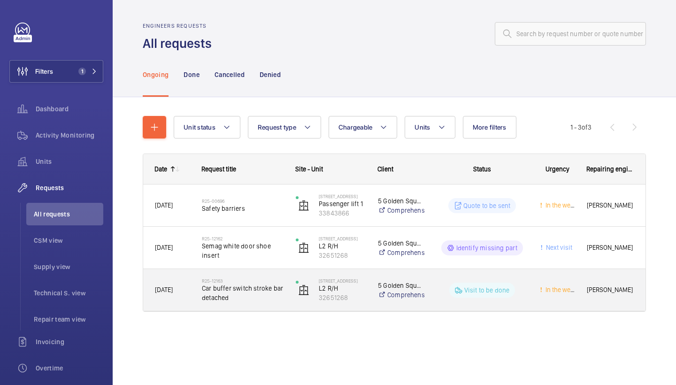
click at [232, 307] on div "R25-12163 Car buffer switch stroke bar detached" at bounding box center [237, 290] width 93 height 42
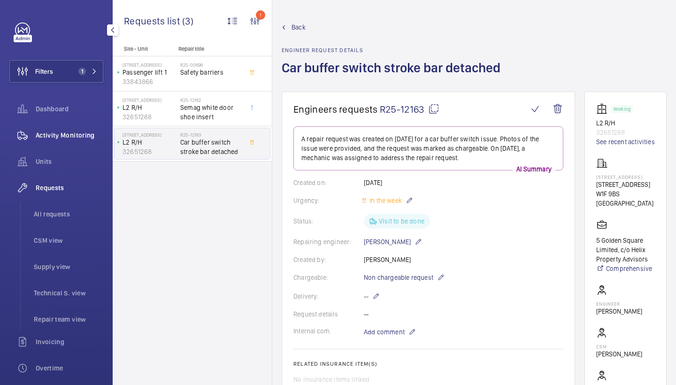
click at [75, 132] on span "Activity Monitoring" at bounding box center [70, 134] width 68 height 9
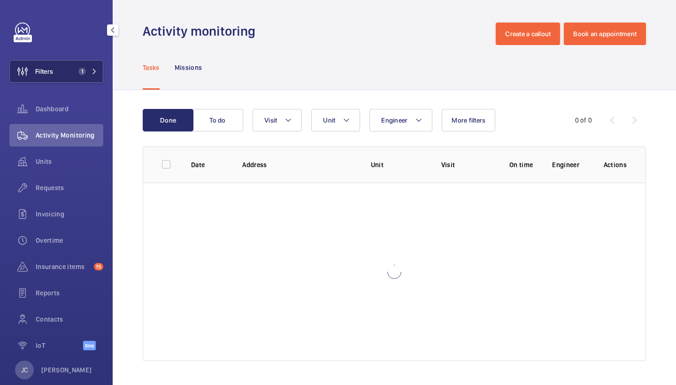
click at [84, 75] on span "1" at bounding box center [82, 72] width 8 height 8
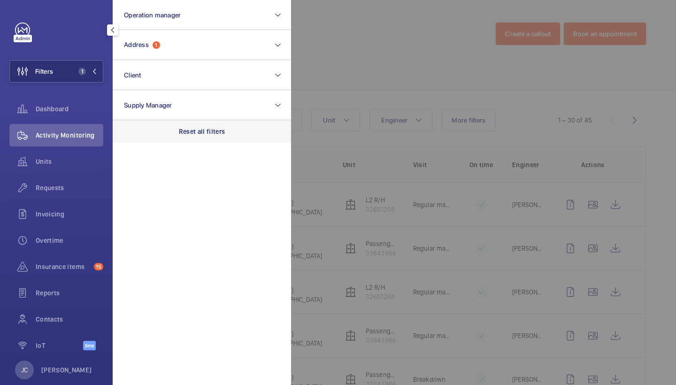
click at [185, 138] on div "Reset all filters" at bounding box center [202, 131] width 178 height 23
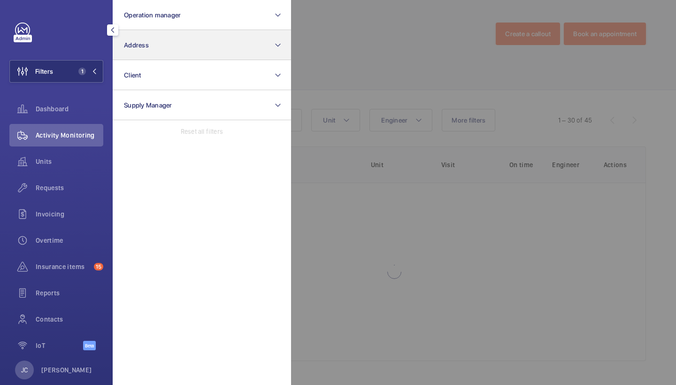
click at [179, 46] on button "Address" at bounding box center [202, 45] width 178 height 30
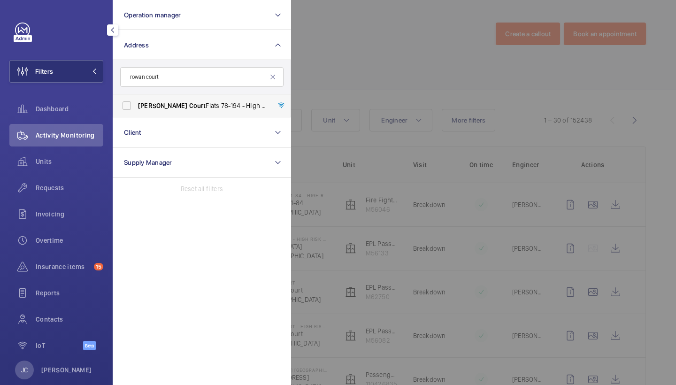
type input "rowan court"
click at [205, 105] on span "Rowan Court Flats 78-194 - High Risk Building - Rowan Court Flats 78-194, LONDO…" at bounding box center [202, 105] width 129 height 9
click at [136, 105] on input "Rowan Court Flats 78-194 - High Risk Building - Rowan Court Flats 78-194, LONDO…" at bounding box center [126, 105] width 19 height 19
checkbox input "true"
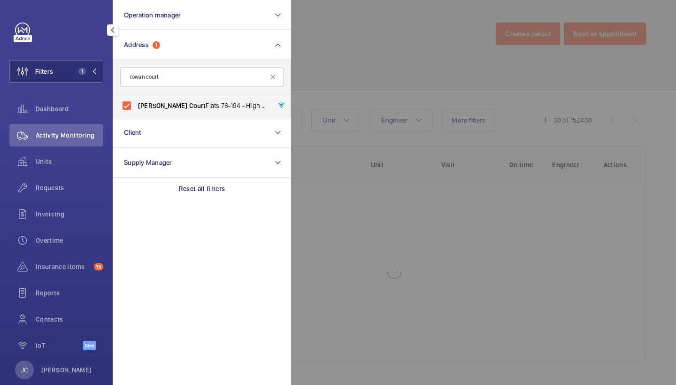
click at [323, 75] on div at bounding box center [629, 192] width 676 height 385
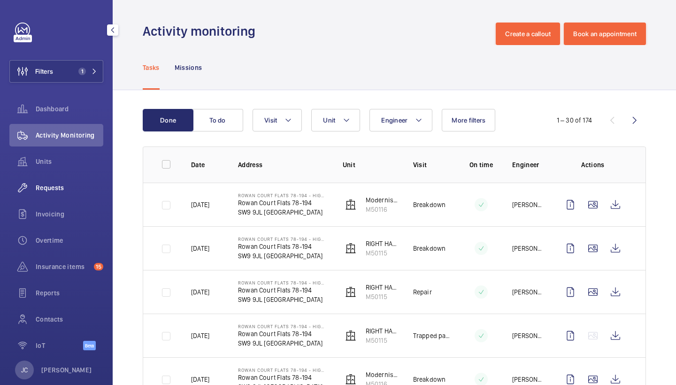
click at [62, 183] on div "Requests" at bounding box center [56, 187] width 94 height 23
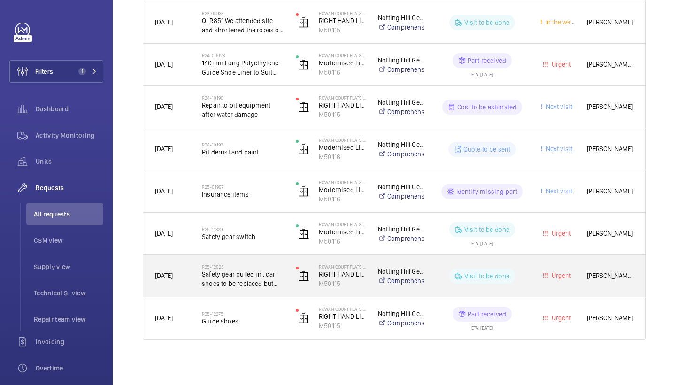
scroll to position [225, 0]
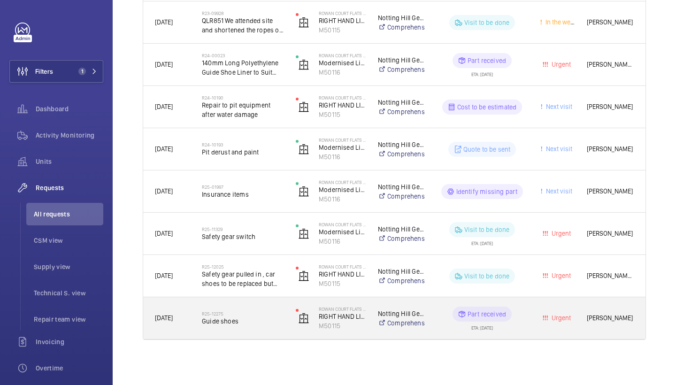
click at [248, 327] on div "R25-12275 Guide shoes" at bounding box center [243, 318] width 82 height 27
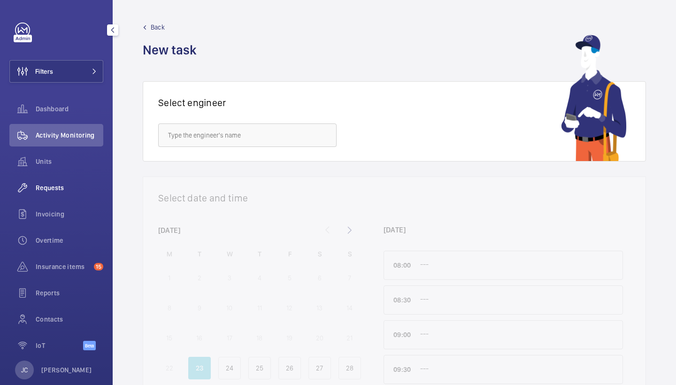
click at [46, 187] on span "Requests" at bounding box center [70, 187] width 68 height 9
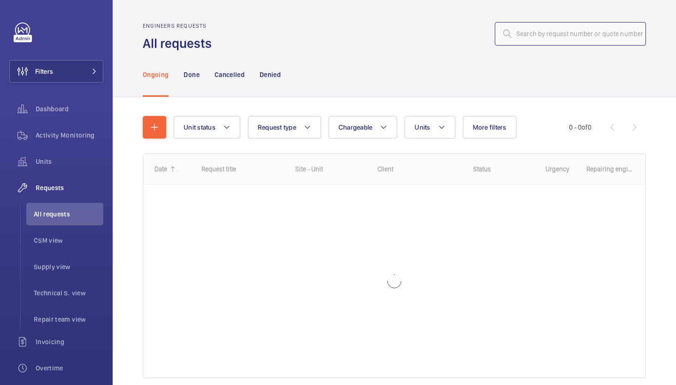
click at [567, 42] on input "text" at bounding box center [570, 33] width 151 height 23
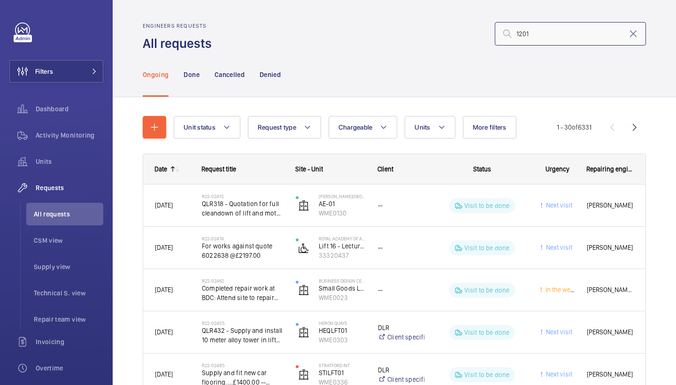
type input "12014"
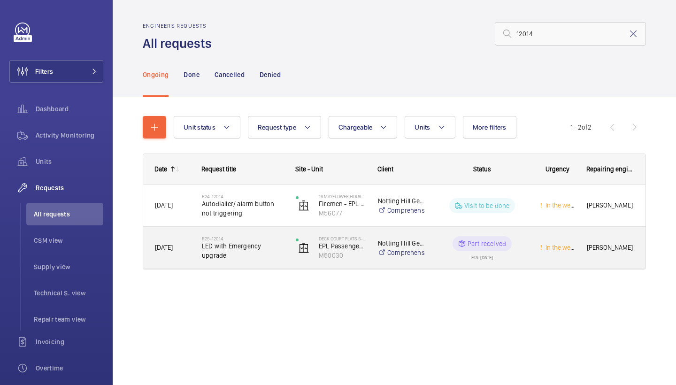
click at [245, 255] on span "LED with Emergency upgrade" at bounding box center [243, 250] width 82 height 19
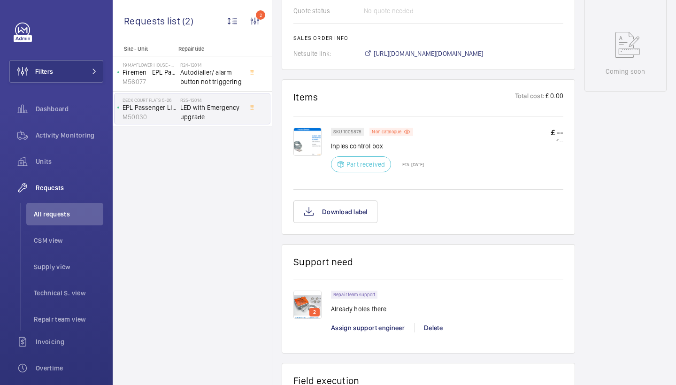
scroll to position [491, 0]
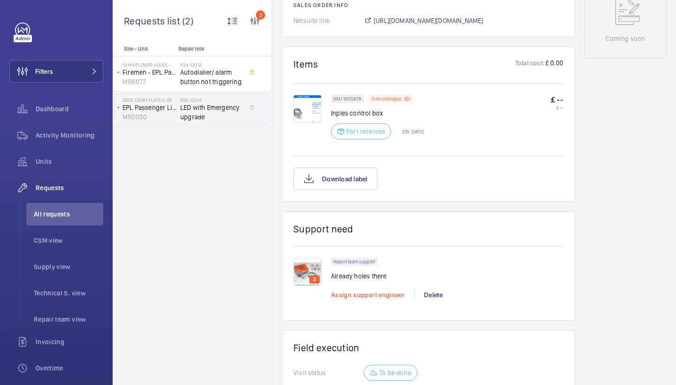
click at [359, 299] on span "Assign support engineer" at bounding box center [368, 295] width 74 height 8
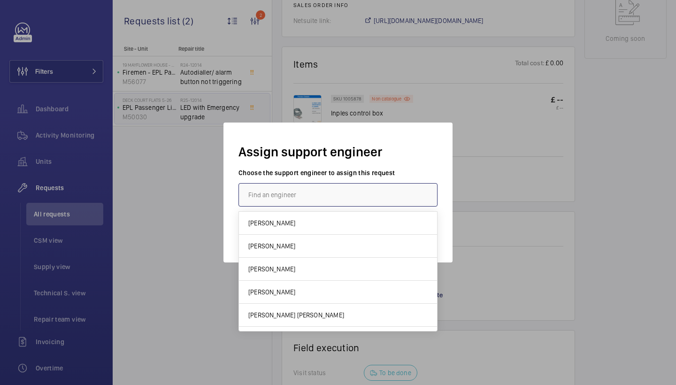
click at [312, 202] on input "text" at bounding box center [337, 194] width 199 height 23
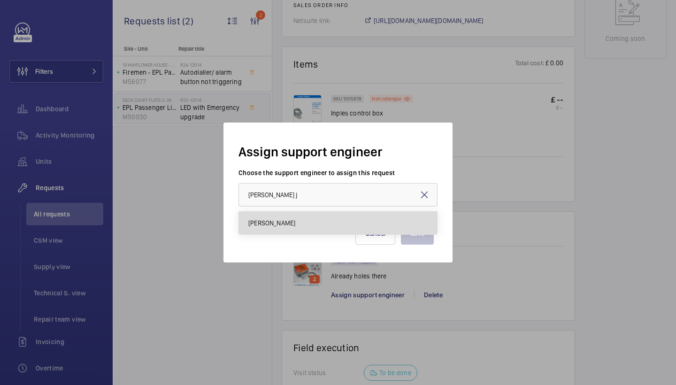
click at [287, 229] on mat-option "[PERSON_NAME]" at bounding box center [338, 223] width 198 height 23
type input "[PERSON_NAME]"
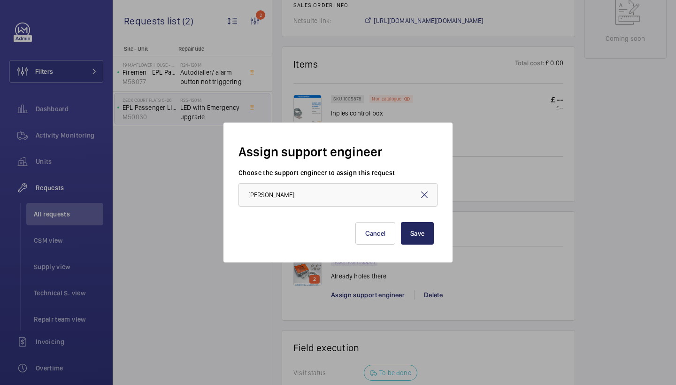
click at [417, 235] on button "Save" at bounding box center [417, 233] width 33 height 23
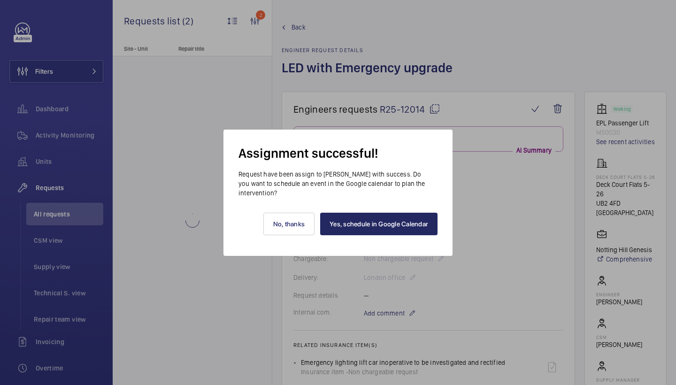
click at [412, 223] on link "Yes, schedule in Google Calendar" at bounding box center [378, 224] width 117 height 23
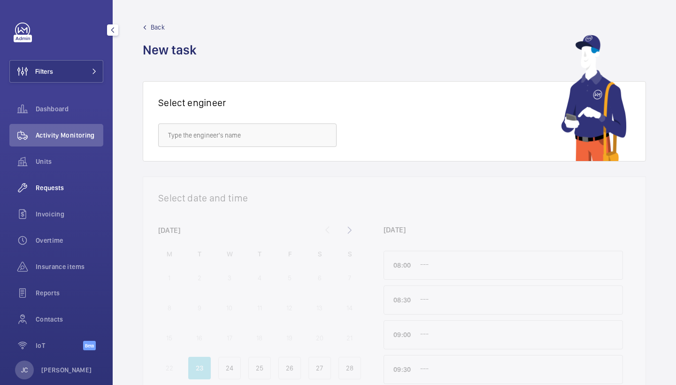
click at [60, 189] on span "Requests" at bounding box center [70, 187] width 68 height 9
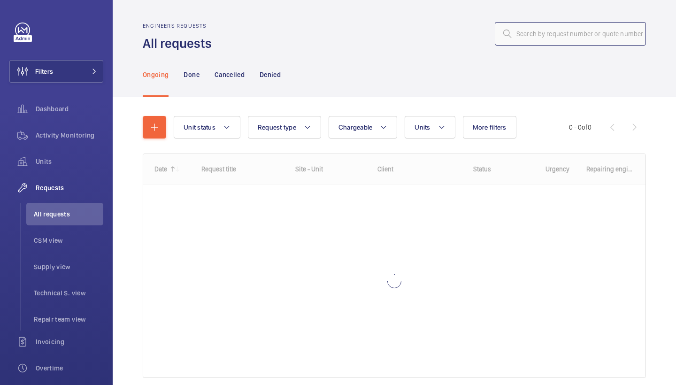
click at [523, 38] on input "text" at bounding box center [570, 33] width 151 height 23
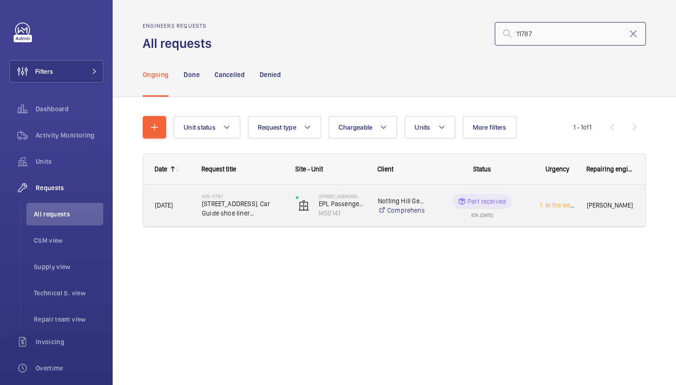
type input "11787"
click at [250, 211] on span "[STREET_ADDRESS]. Car Guide shoe liner replacement. Guide linishing." at bounding box center [243, 208] width 82 height 19
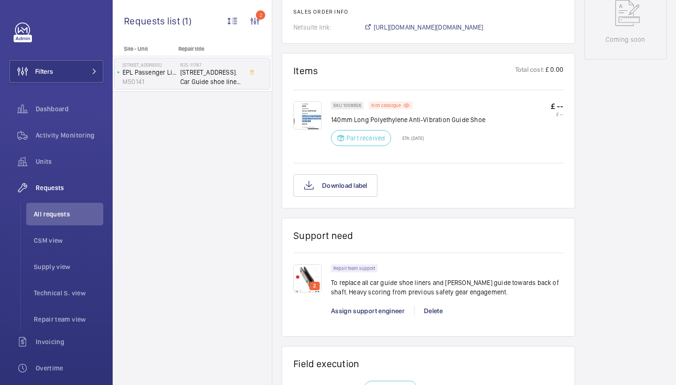
scroll to position [516, 0]
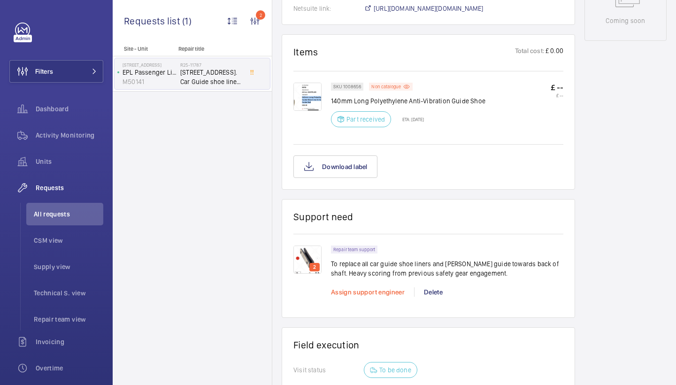
click at [379, 292] on span "Assign support engineer" at bounding box center [368, 292] width 74 height 8
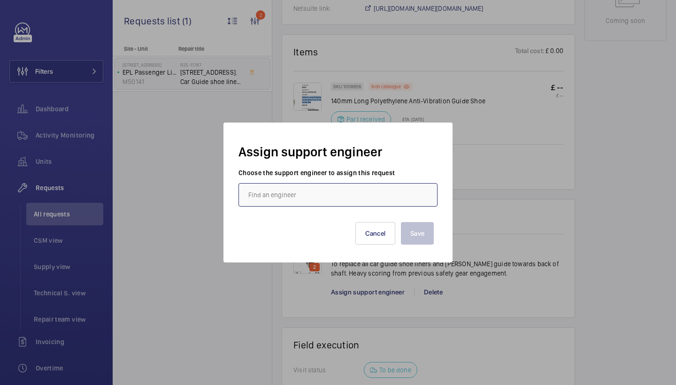
click at [297, 196] on input "text" at bounding box center [337, 194] width 199 height 23
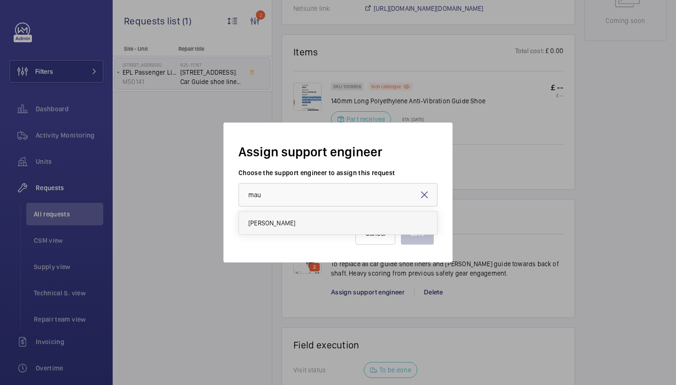
click at [322, 216] on mat-option "[PERSON_NAME]" at bounding box center [338, 223] width 198 height 23
type input "[PERSON_NAME]"
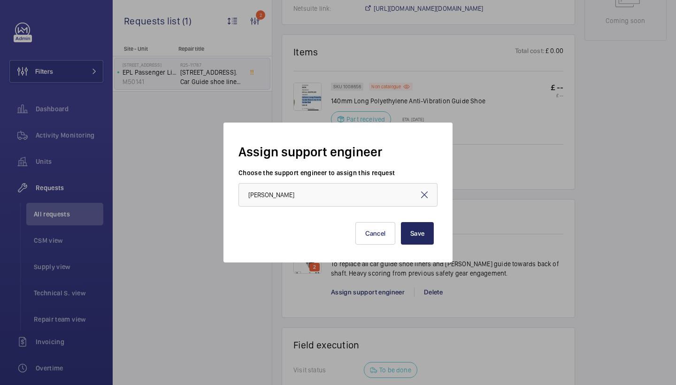
click at [408, 230] on button "Save" at bounding box center [417, 233] width 33 height 23
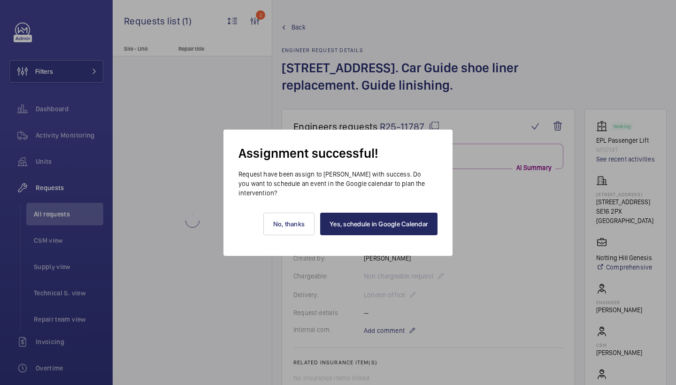
click at [406, 231] on link "Yes, schedule in Google Calendar" at bounding box center [378, 224] width 117 height 23
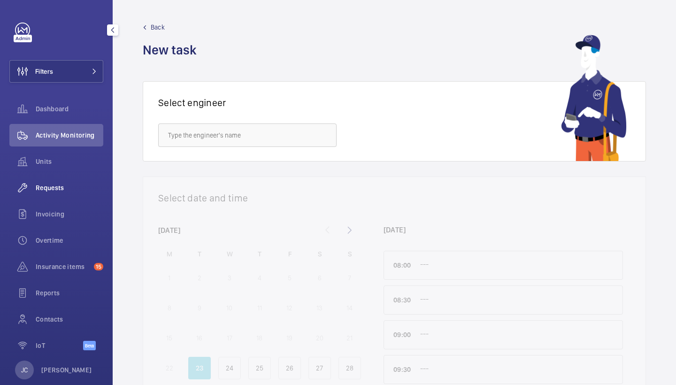
click at [67, 187] on span "Requests" at bounding box center [70, 187] width 68 height 9
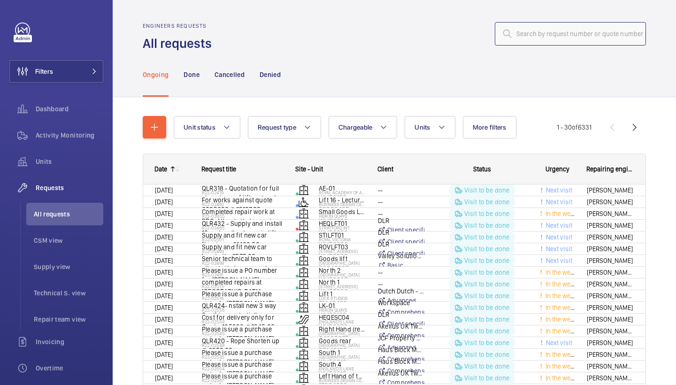
click at [559, 27] on input "text" at bounding box center [570, 33] width 151 height 23
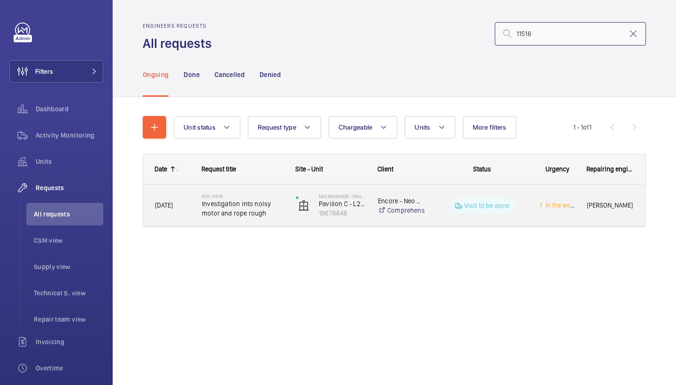
type input "11516"
click at [242, 207] on span "Investigation into noisy motor and rope rough" at bounding box center [243, 208] width 82 height 19
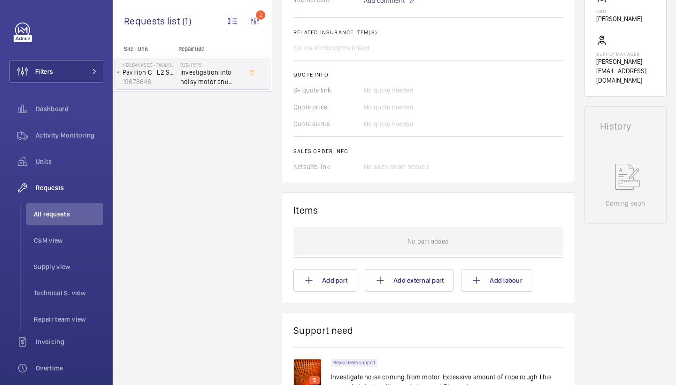
scroll to position [230, 0]
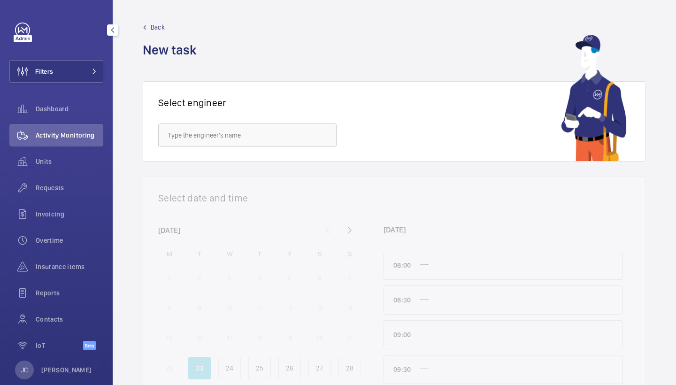
click at [79, 72] on button "Filters" at bounding box center [56, 71] width 94 height 23
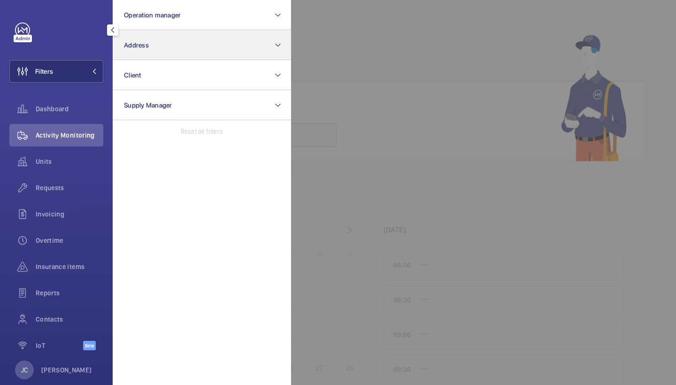
drag, startPoint x: 0, startPoint y: 0, endPoint x: 159, endPoint y: 49, distance: 166.0
click at [159, 49] on button "Address" at bounding box center [202, 45] width 178 height 30
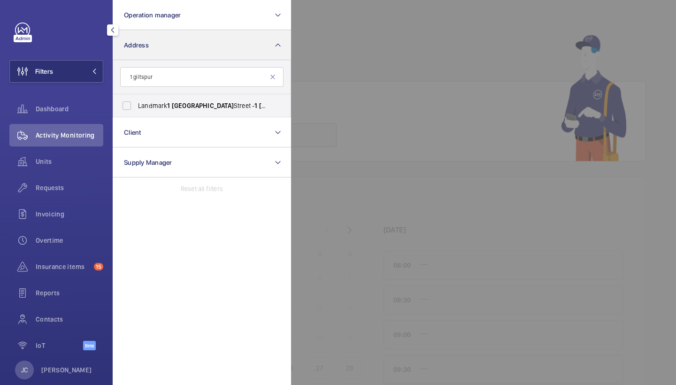
type input "1 gilt spur"
click at [136, 105] on input "Landmark [STREET_ADDRESS]" at bounding box center [126, 105] width 19 height 19
checkbox input "true"
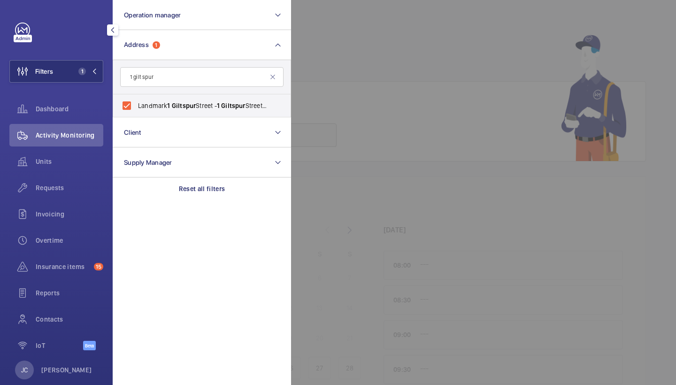
click at [334, 46] on div at bounding box center [629, 192] width 676 height 385
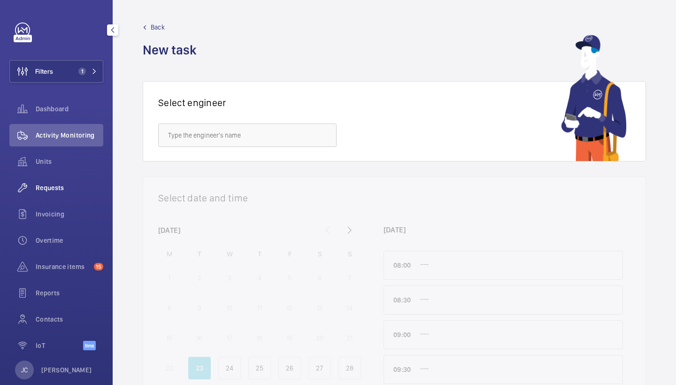
click at [60, 182] on div "Requests" at bounding box center [56, 187] width 94 height 23
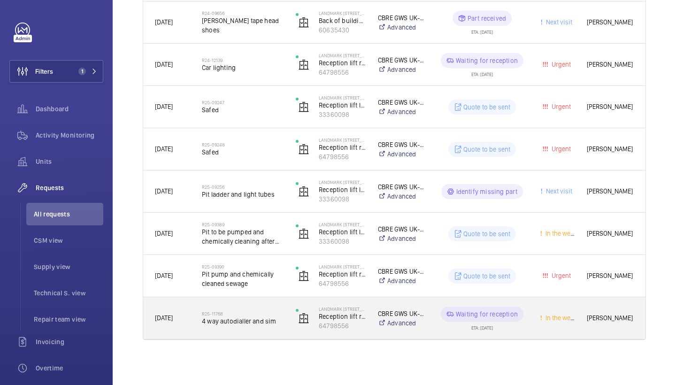
scroll to position [225, 0]
click at [236, 315] on h2 "R25-11768" at bounding box center [243, 314] width 82 height 6
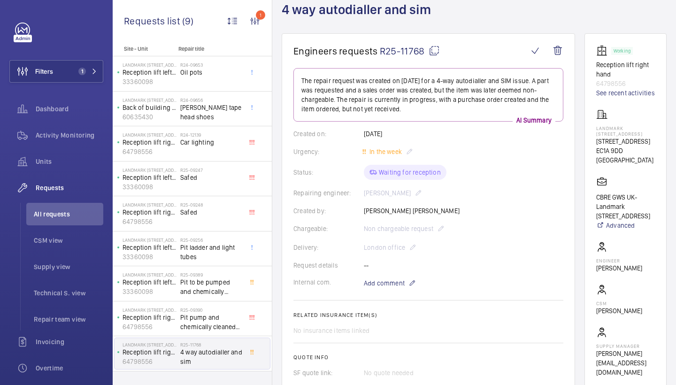
scroll to position [59, 0]
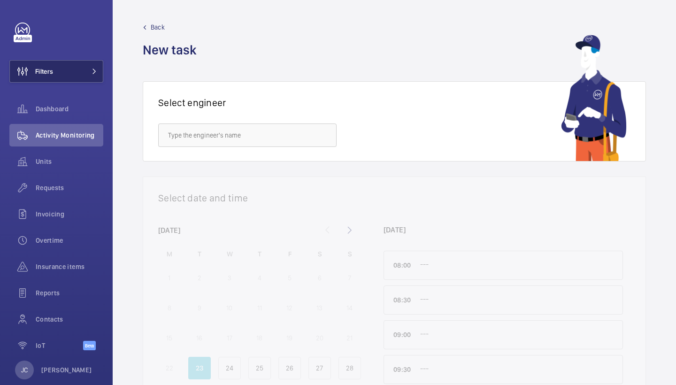
click at [93, 72] on mat-icon at bounding box center [95, 72] width 6 height 6
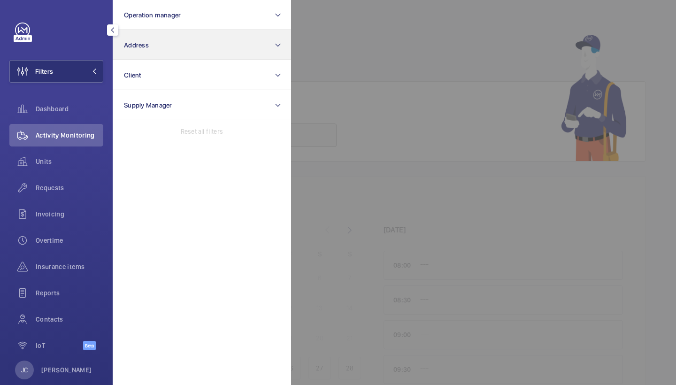
click at [160, 44] on button "Address" at bounding box center [202, 45] width 178 height 30
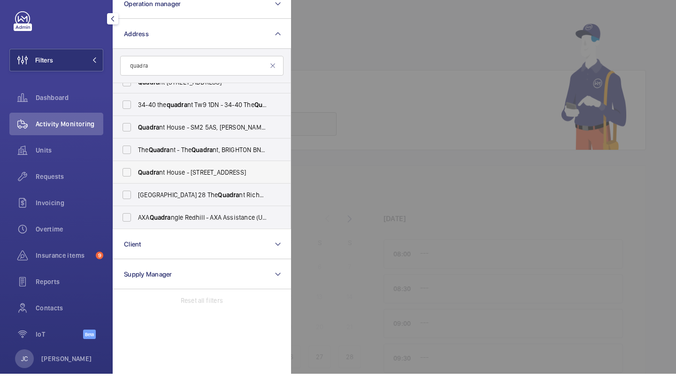
scroll to position [12, 0]
type input "quadra"
click at [176, 179] on span "Quadra nt House - [STREET_ADDRESS]" at bounding box center [202, 183] width 129 height 9
click at [136, 174] on input "Quadra nt House - [STREET_ADDRESS]" at bounding box center [126, 183] width 19 height 19
checkbox input "true"
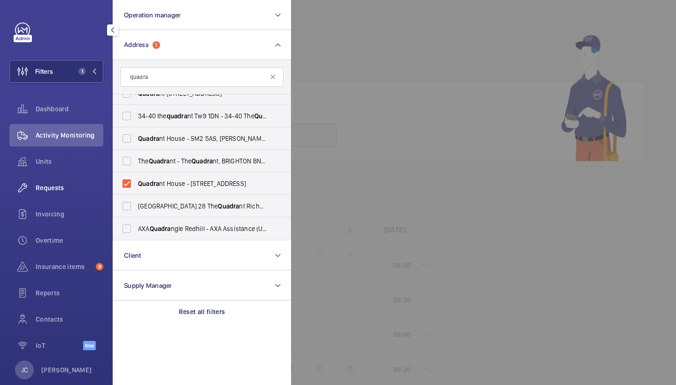
click at [62, 186] on span "Requests" at bounding box center [70, 187] width 68 height 9
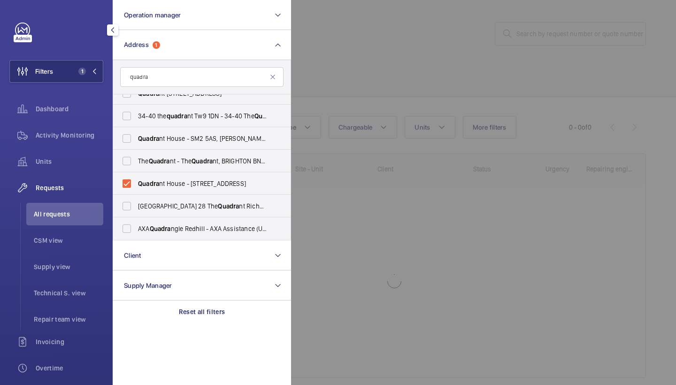
click at [329, 32] on div at bounding box center [629, 192] width 676 height 385
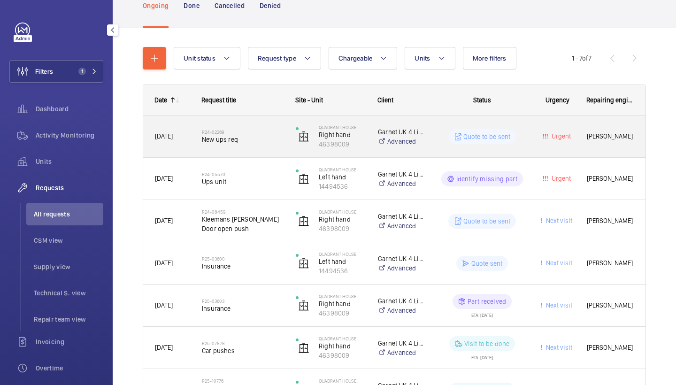
scroll to position [124, 0]
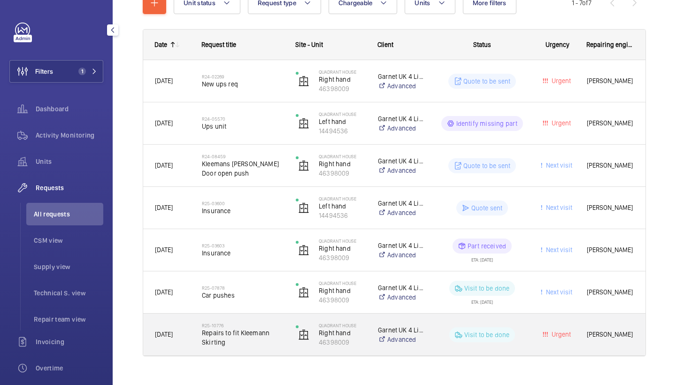
click at [247, 327] on h2 "R25-10776" at bounding box center [243, 325] width 82 height 6
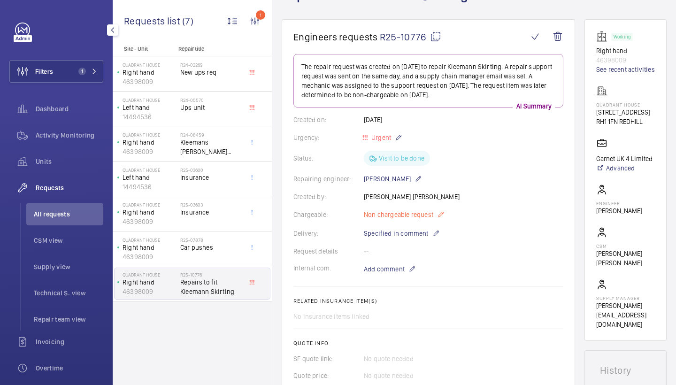
scroll to position [63, 0]
